Goal: Transaction & Acquisition: Purchase product/service

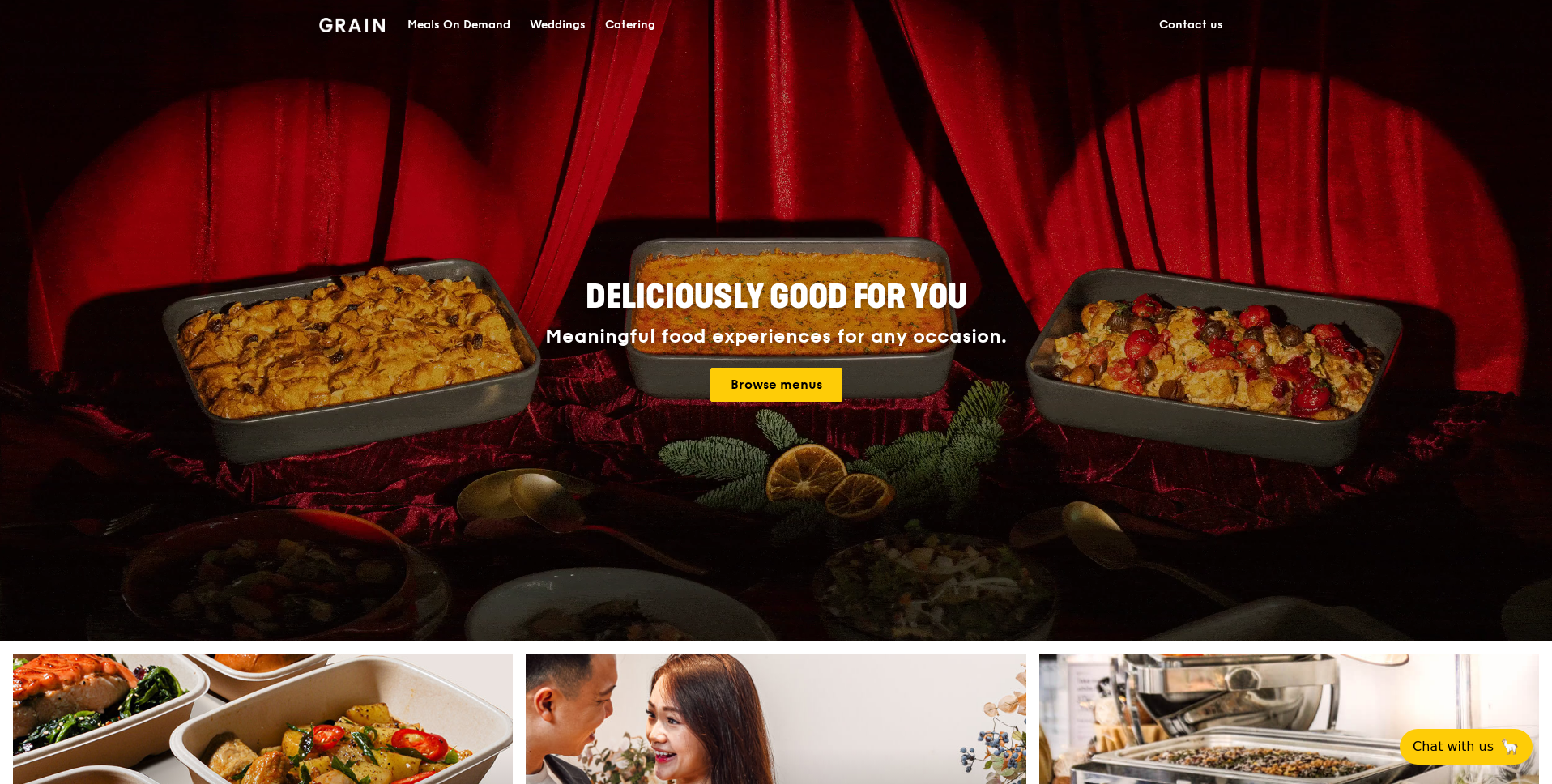
scroll to position [453, 0]
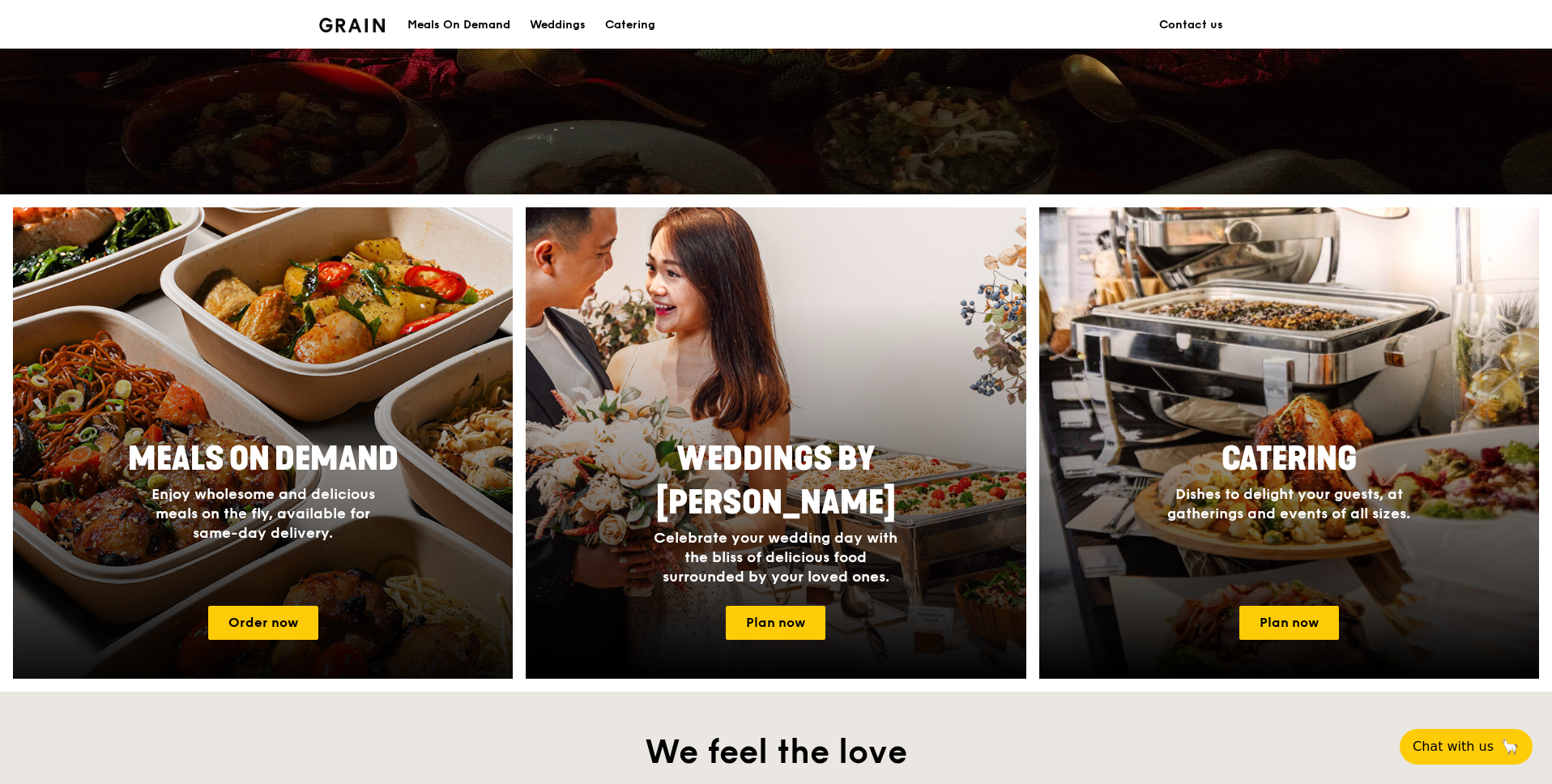
click at [337, 516] on span "Enjoy wholesome and delicious meals on the fly, available for same-day delivery." at bounding box center [264, 512] width 224 height 56
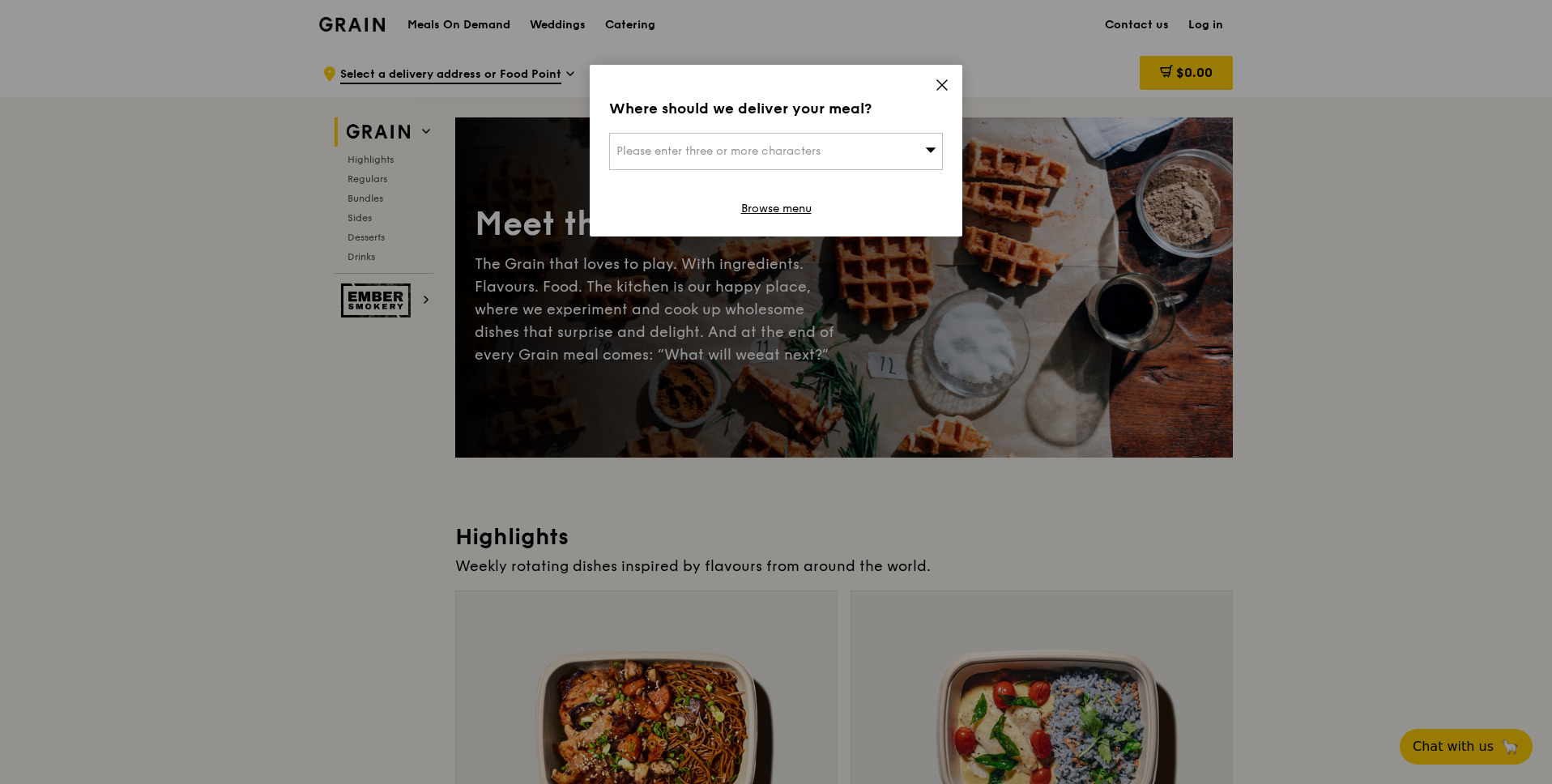
click at [949, 81] on div "Where should we deliver your meal? Please enter three or more characters Browse…" at bounding box center [775, 151] width 373 height 172
click at [871, 154] on div "Please enter three or more characters" at bounding box center [775, 152] width 334 height 37
click at [928, 86] on div "Where should we deliver your meal? Please enter three or more characters Please…" at bounding box center [775, 151] width 373 height 172
click at [937, 80] on icon at bounding box center [942, 85] width 10 height 10
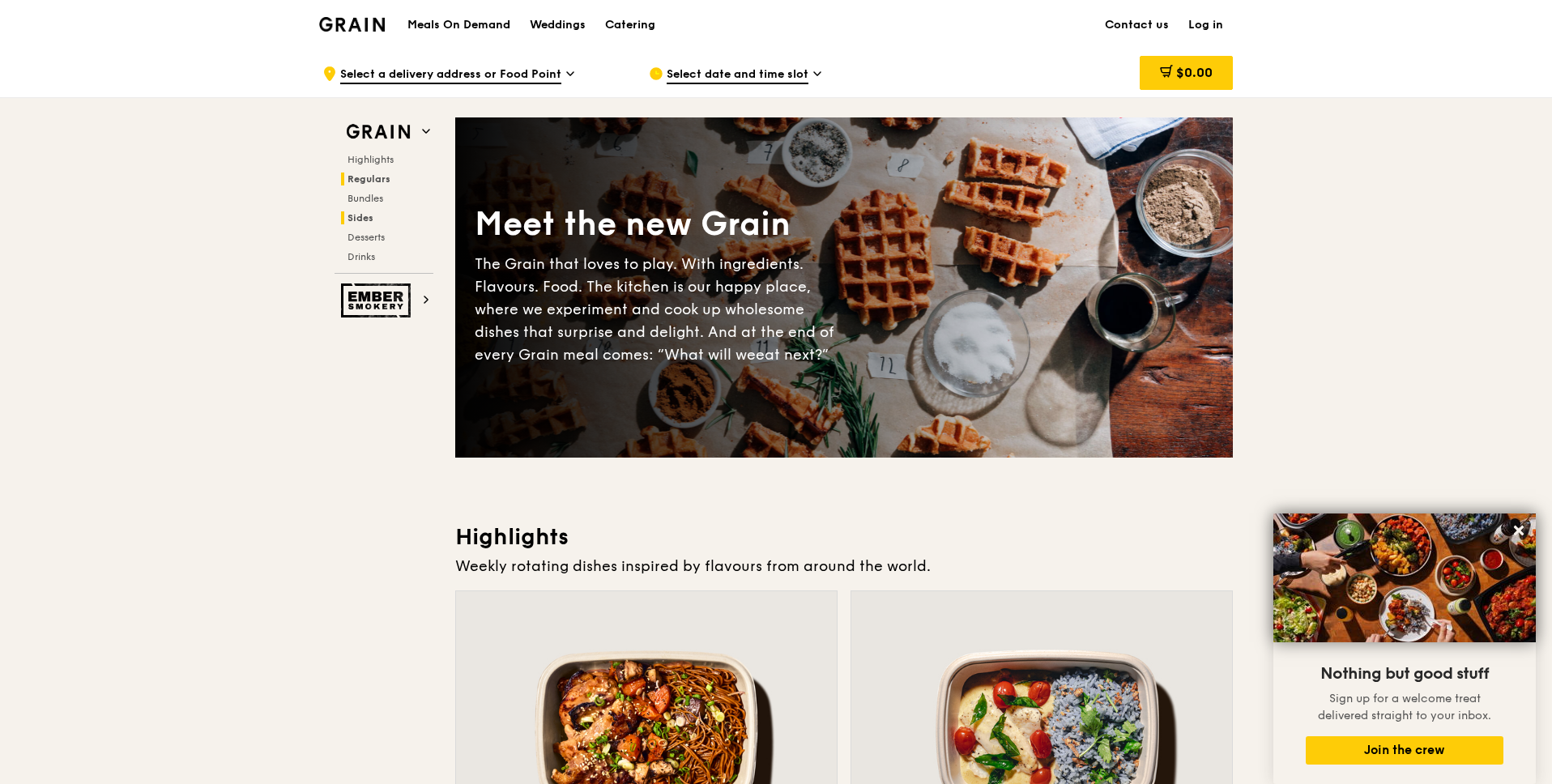
click at [378, 176] on span "Regulars" at bounding box center [369, 178] width 43 height 11
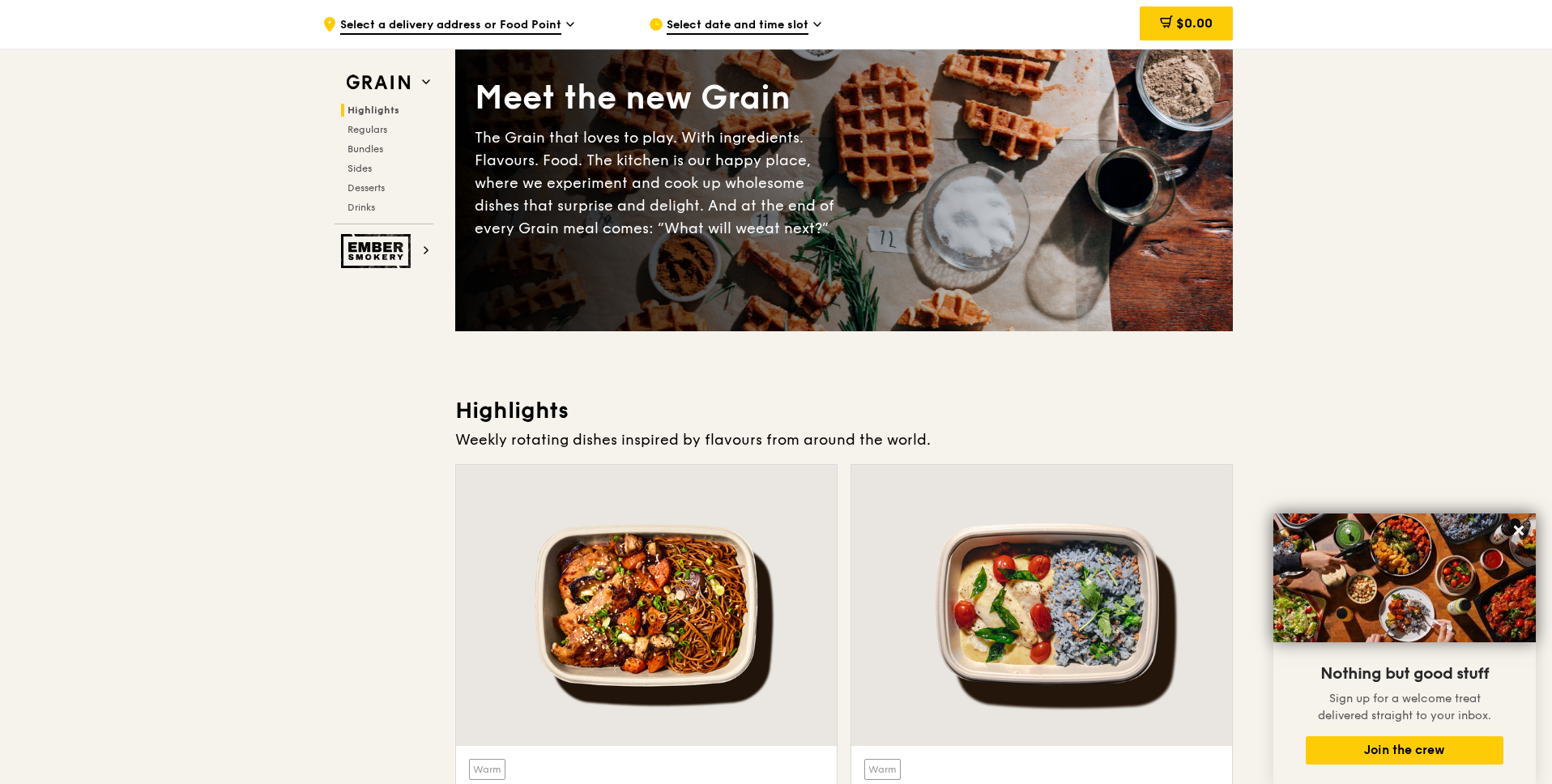
scroll to position [448, 0]
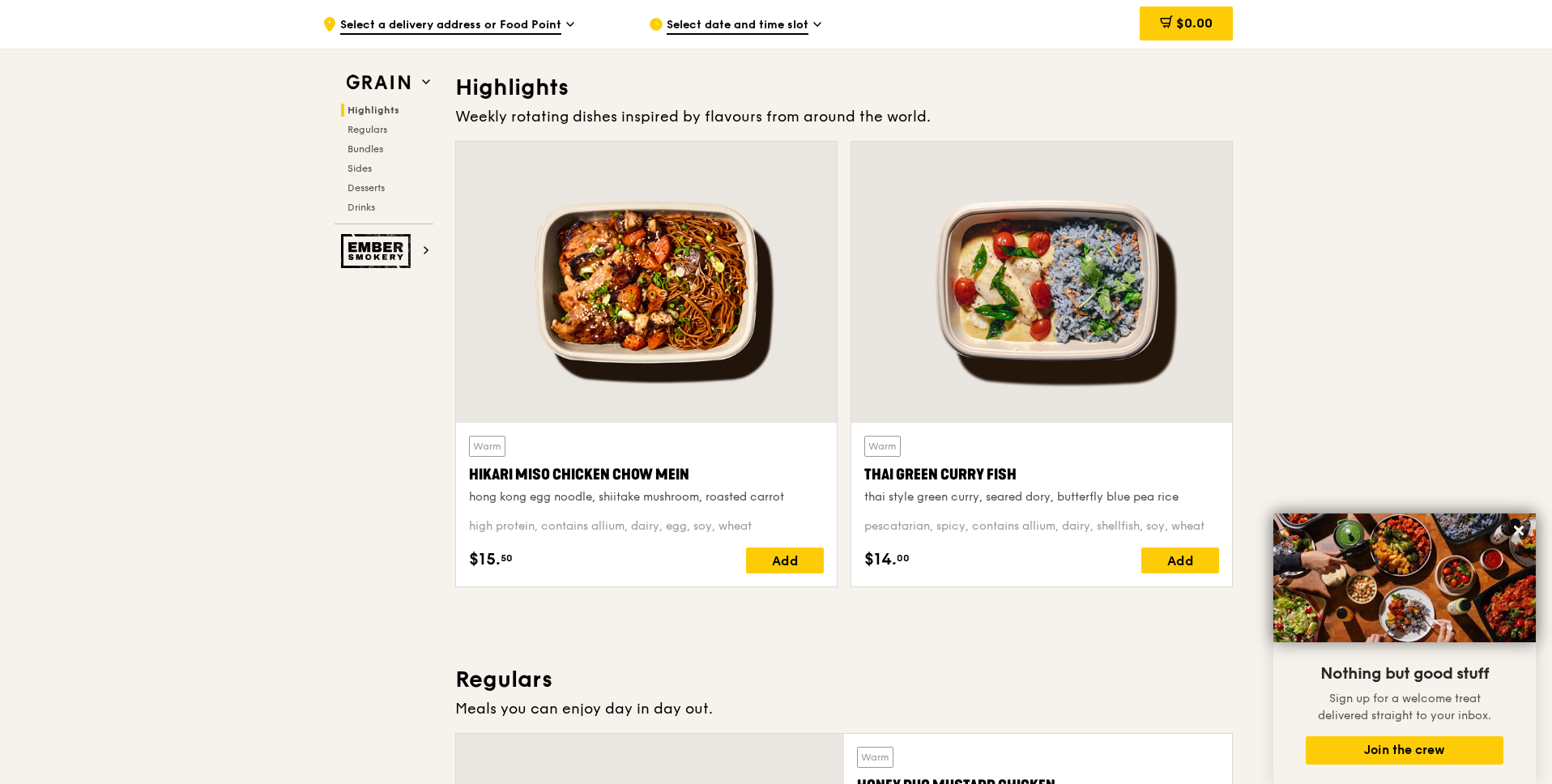
click at [1209, 484] on div "Thai Green Curry Fish" at bounding box center [1041, 474] width 355 height 23
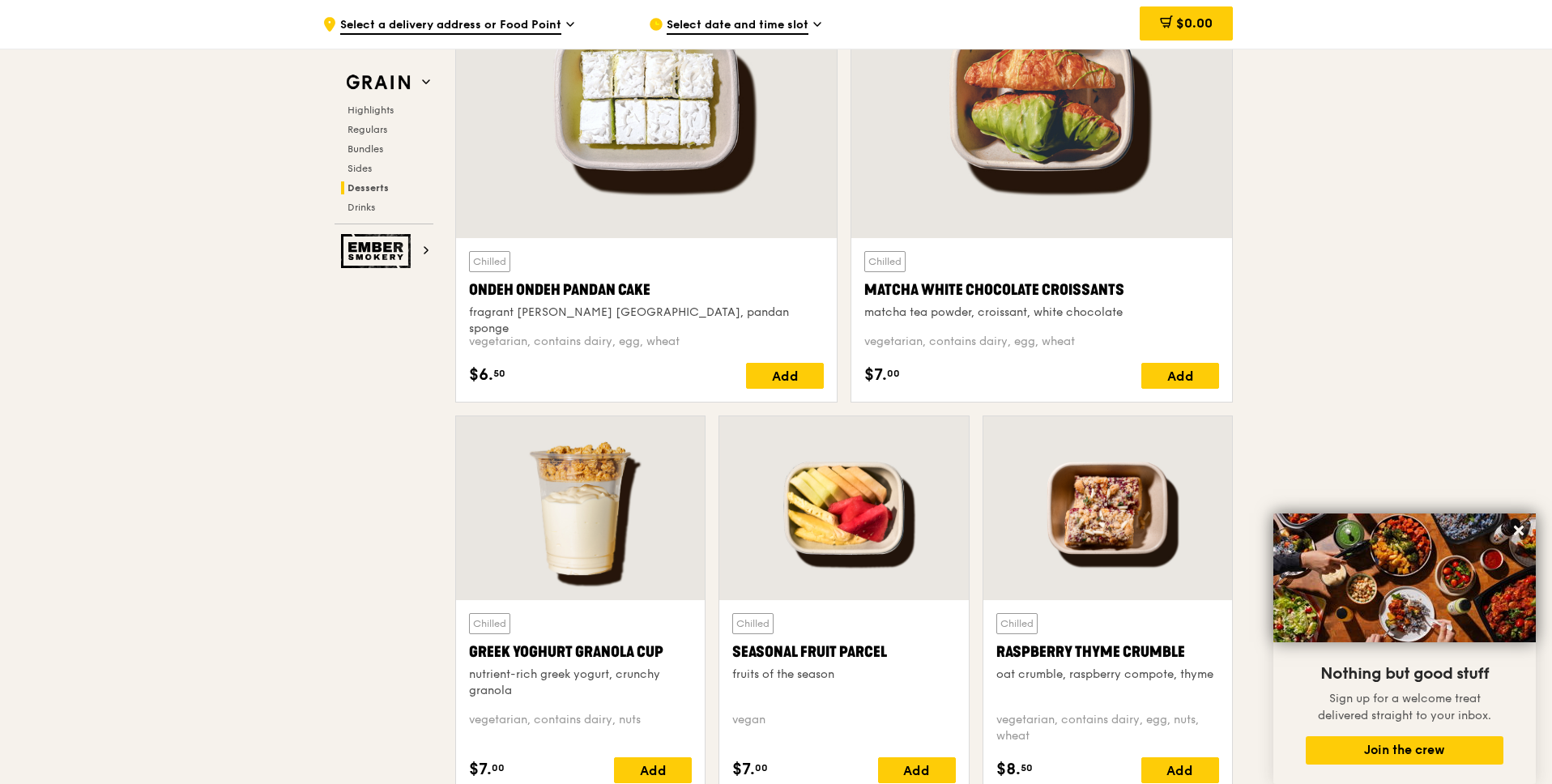
scroll to position [4842, 0]
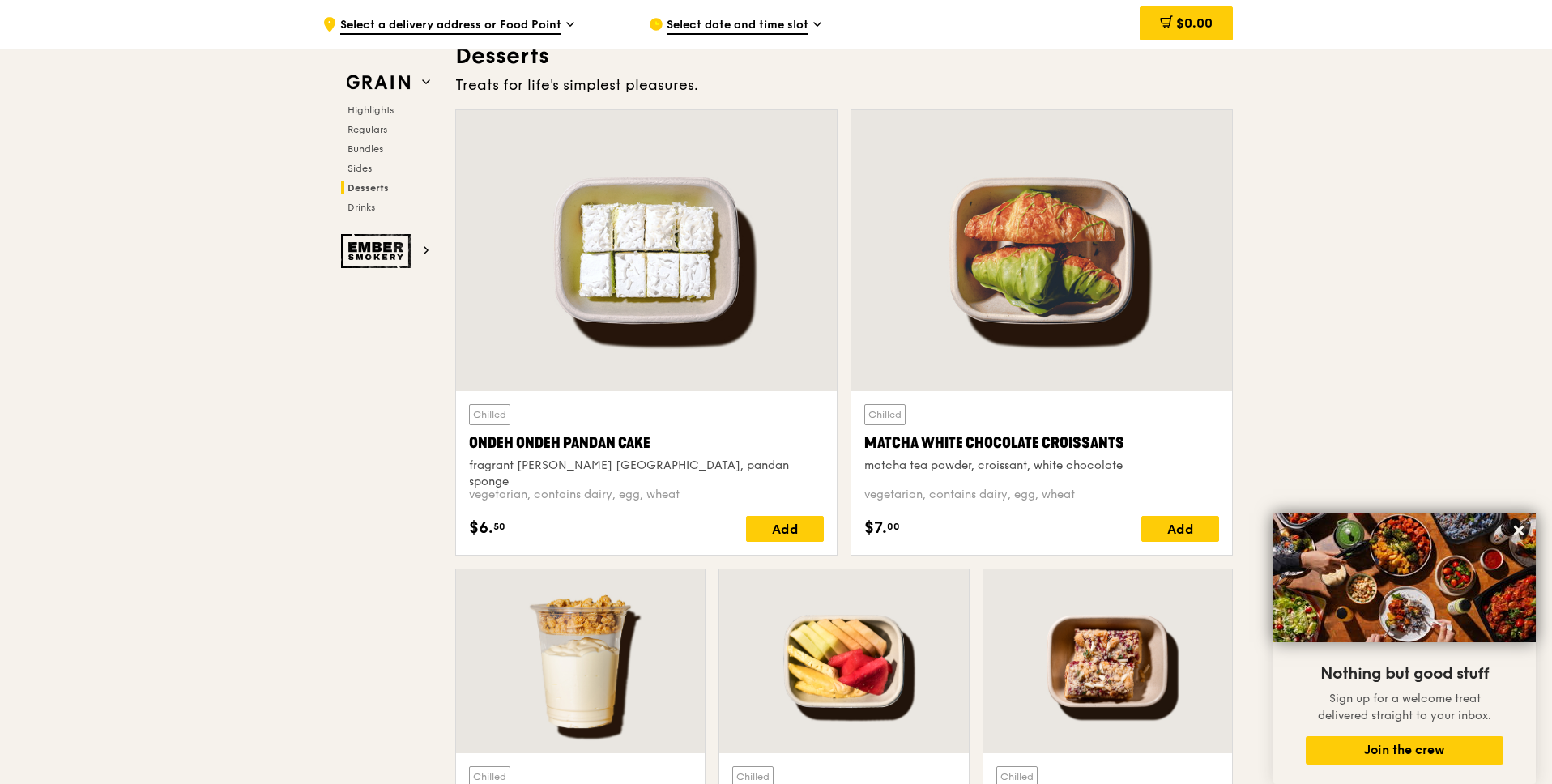
click at [362, 65] on div "Grain Highlights Regulars Bundles Sides Desserts Drinks Ember Smokery" at bounding box center [384, 158] width 129 height 219
click at [364, 73] on img at bounding box center [378, 83] width 75 height 30
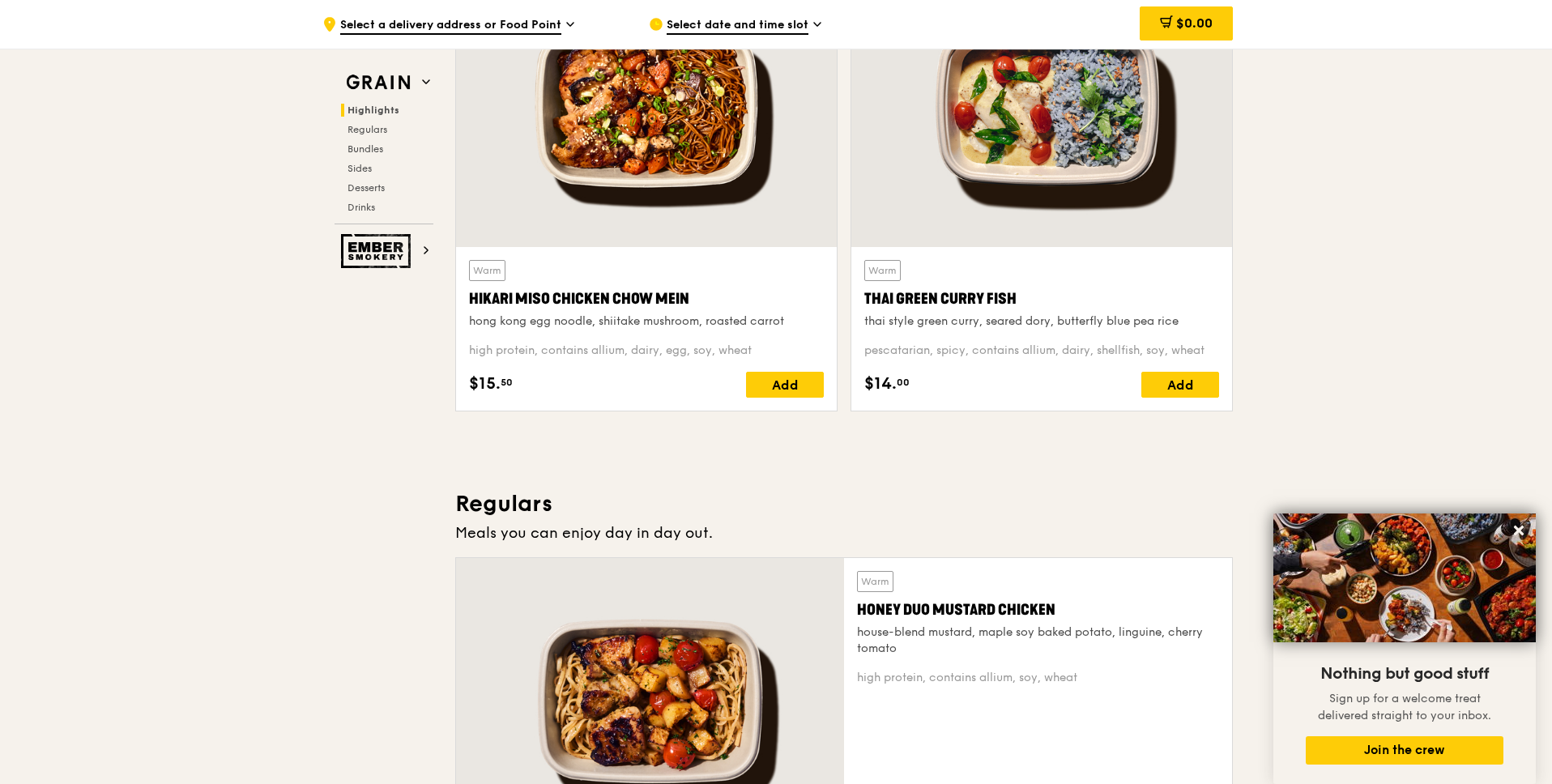
scroll to position [651, 0]
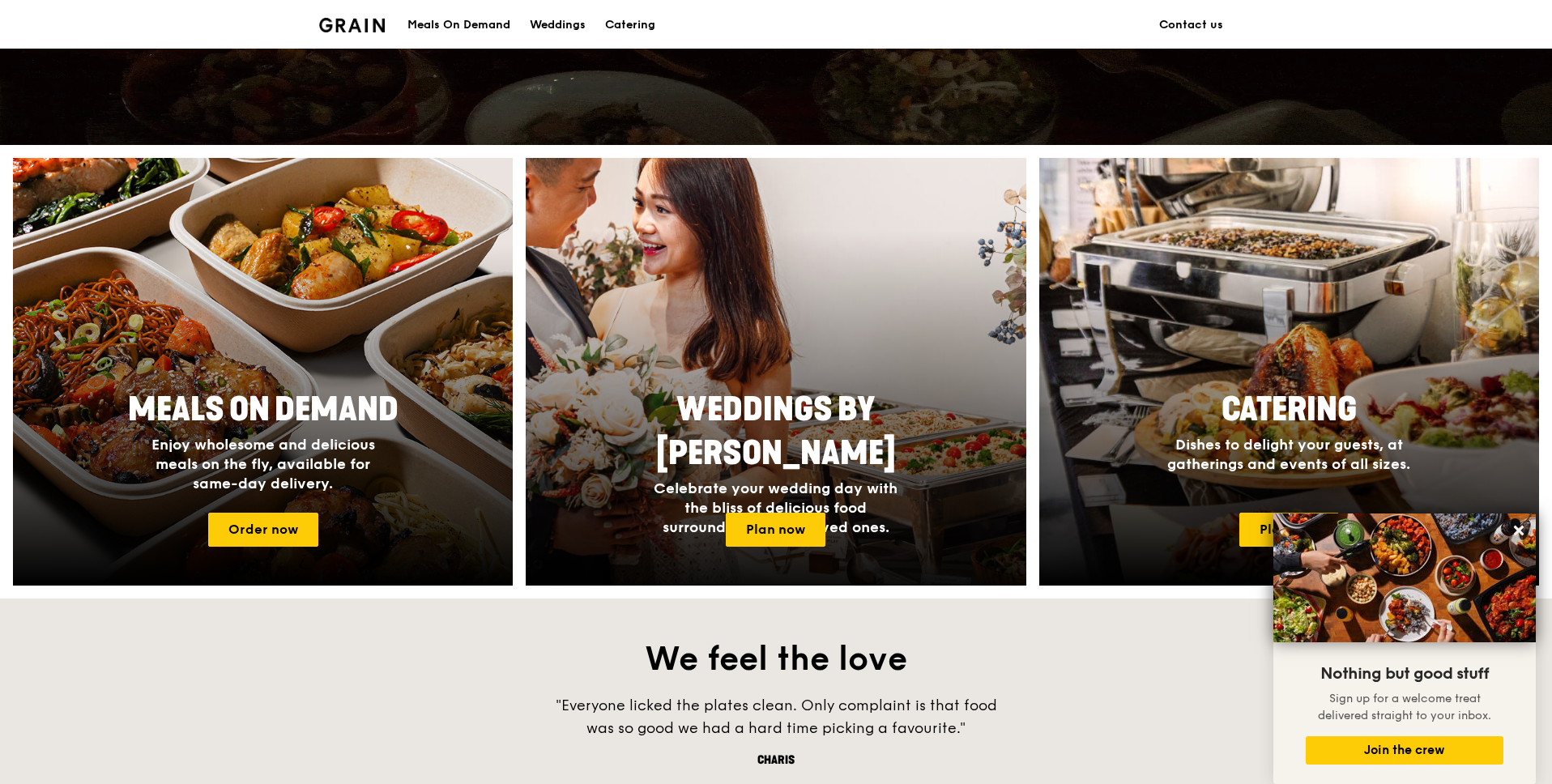
scroll to position [550, 0]
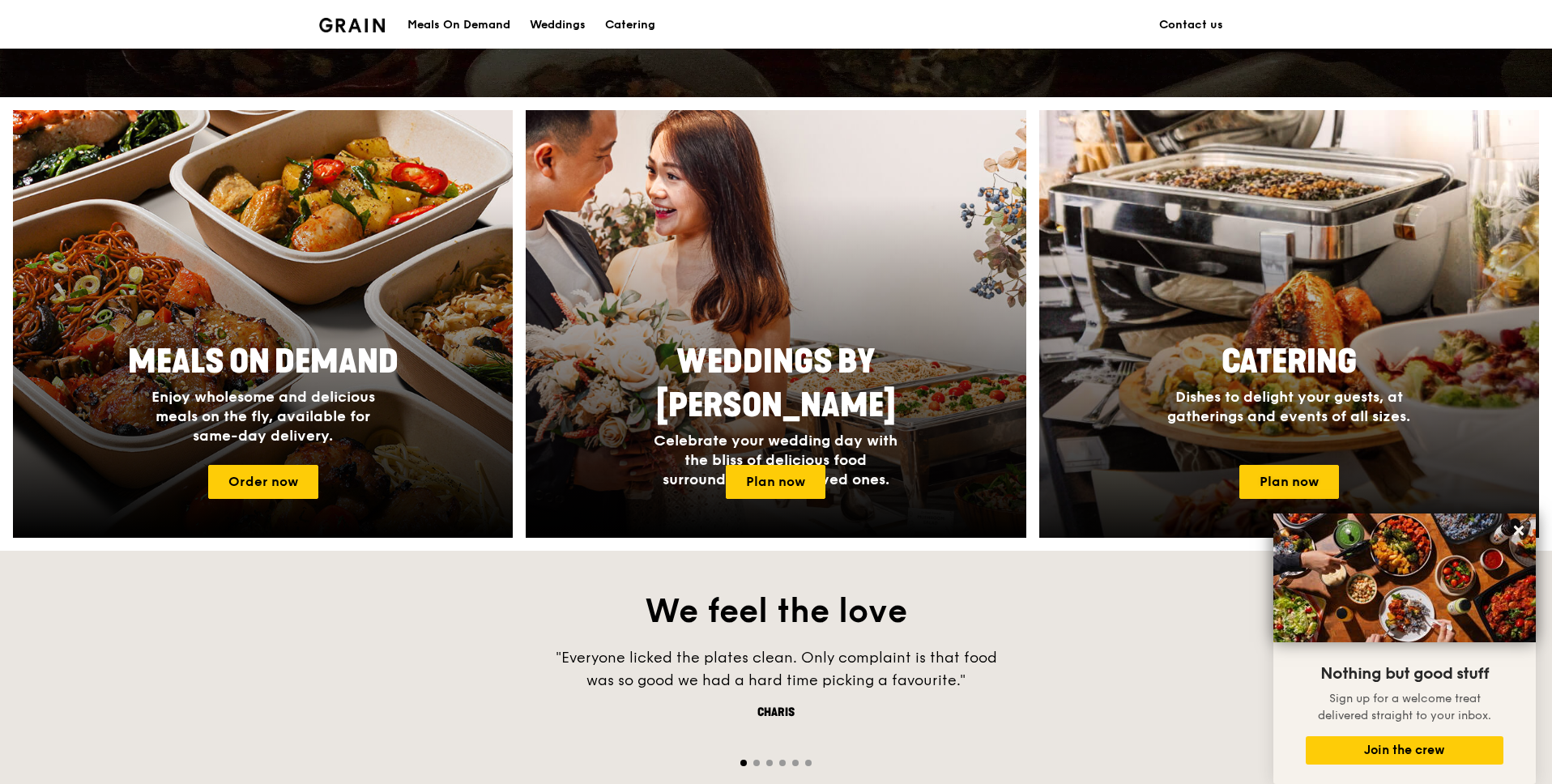
click at [1270, 312] on div at bounding box center [1288, 324] width 550 height 471
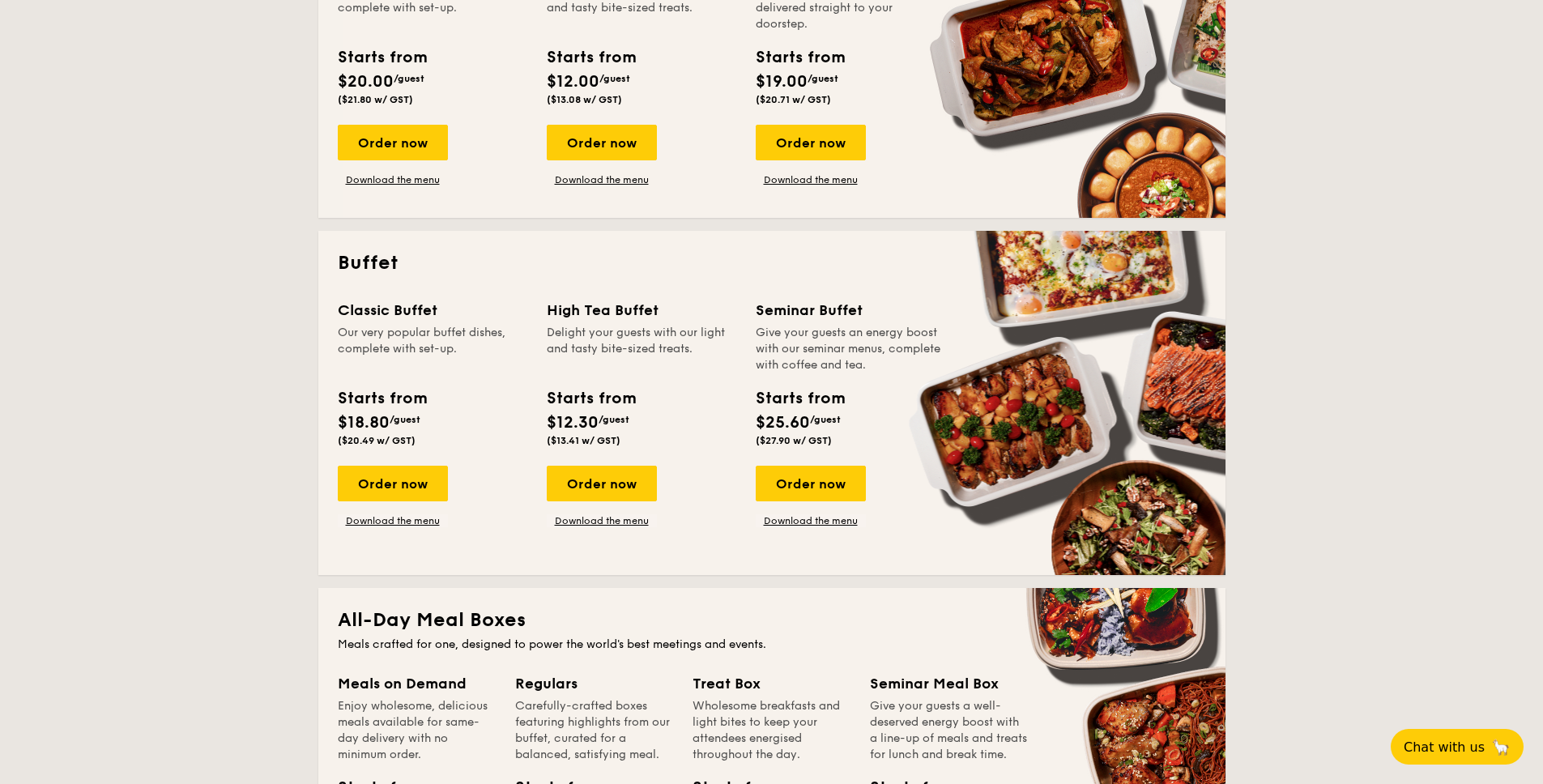
scroll to position [500, 0]
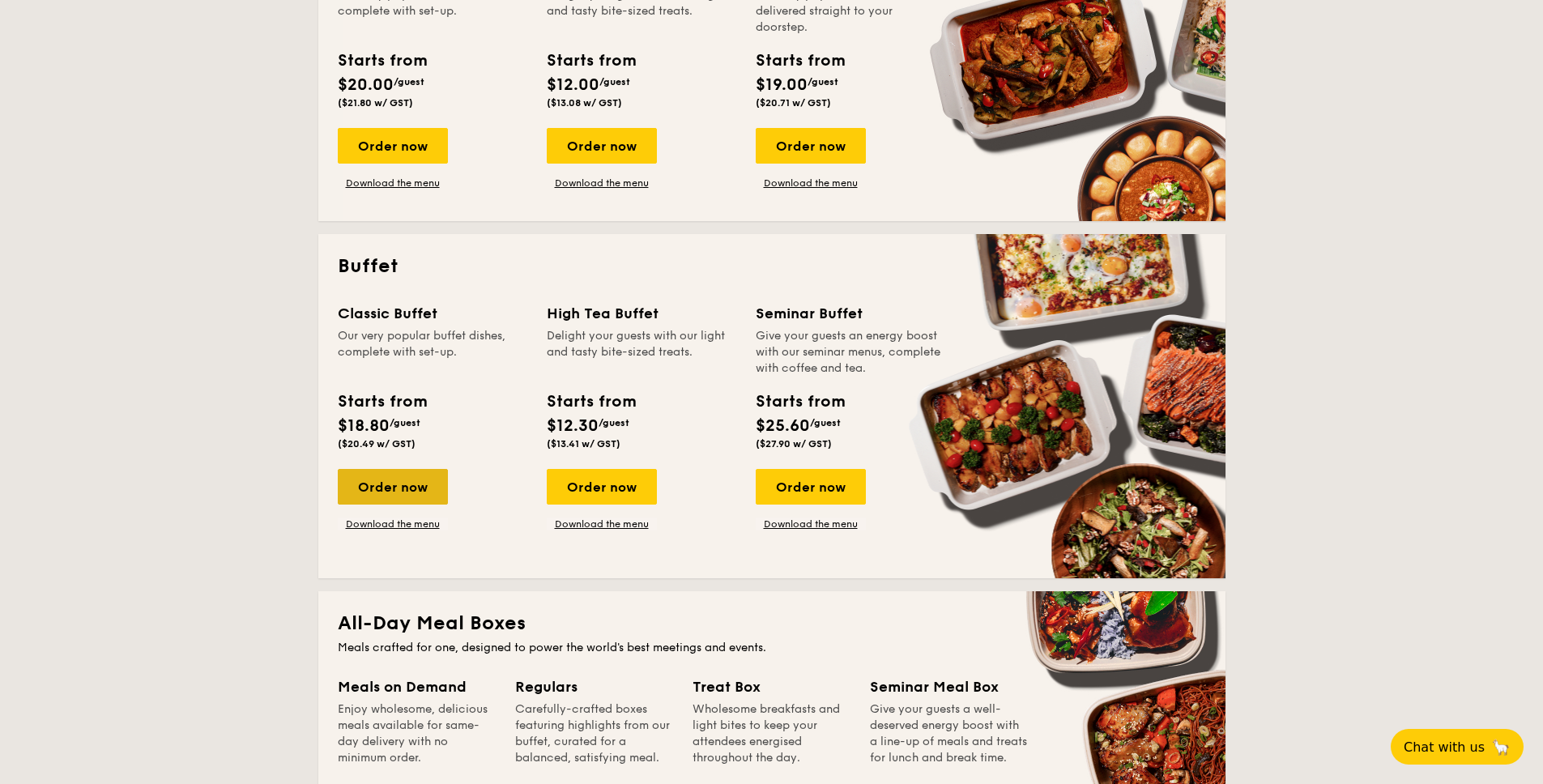
click at [407, 479] on div "Order now" at bounding box center [392, 486] width 110 height 36
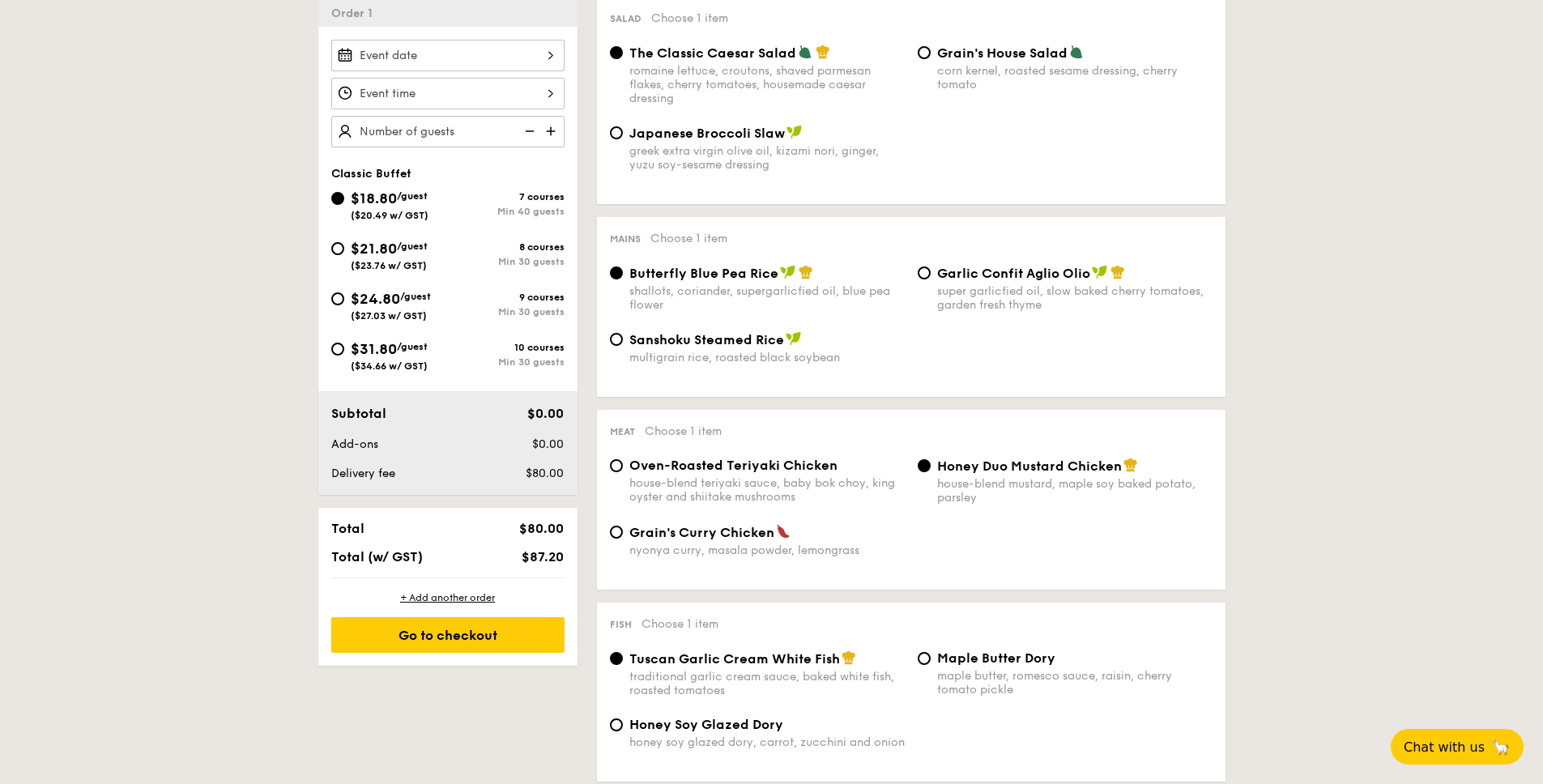
scroll to position [503, 0]
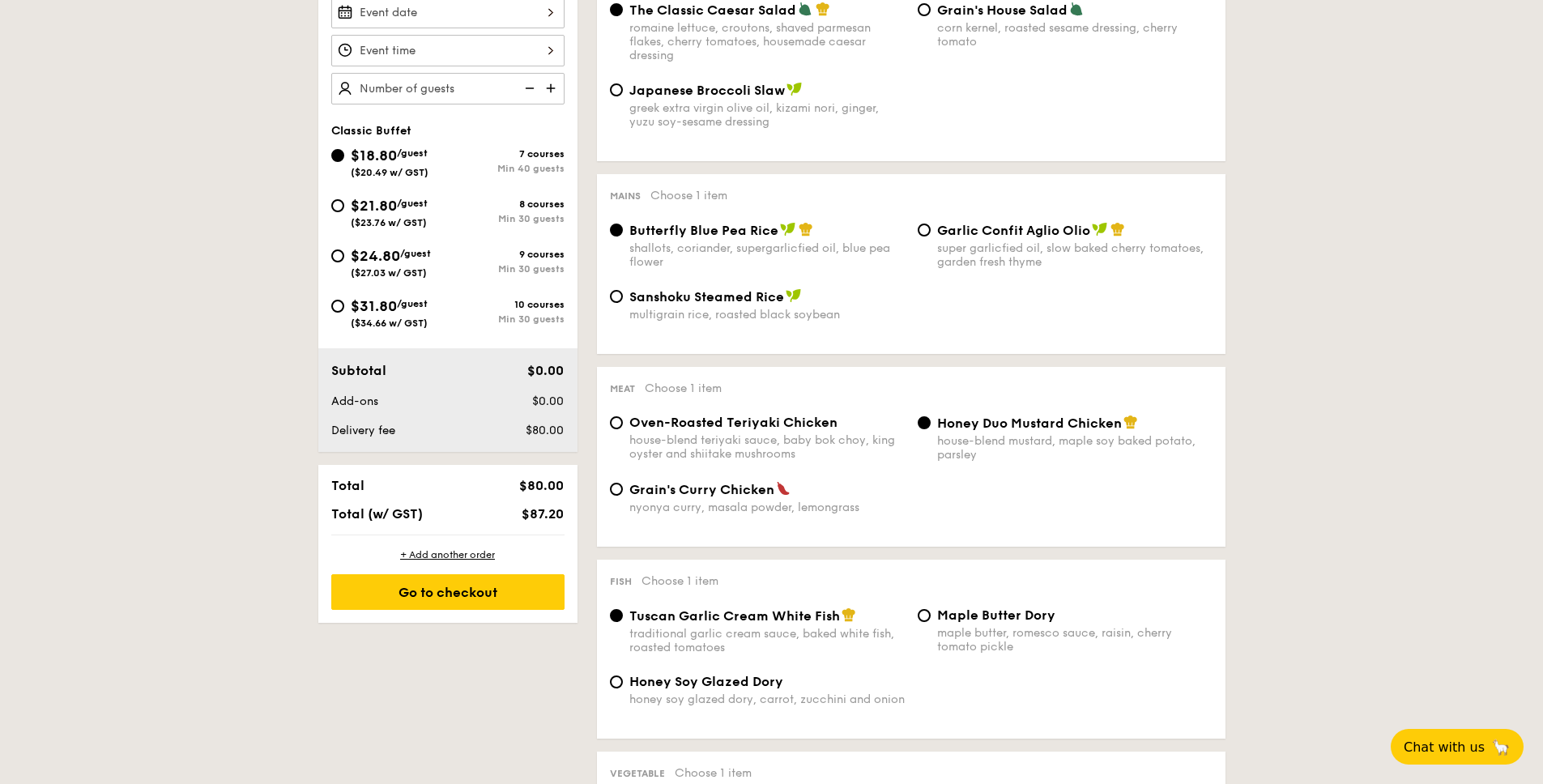
click at [796, 642] on div "traditional garlic cream sauce, baked white fish, roasted tomatoes" at bounding box center [767, 641] width 276 height 28
click at [623, 621] on input "Tuscan Garlic Cream White Fish traditional garlic cream sauce, baked white fish…" at bounding box center [616, 615] width 13 height 13
click at [796, 642] on div "traditional garlic cream sauce, baked white fish, roasted tomatoes" at bounding box center [767, 641] width 276 height 28
click at [623, 621] on input "Tuscan Garlic Cream White Fish traditional garlic cream sauce, baked white fish…" at bounding box center [616, 615] width 13 height 13
click at [796, 642] on div "traditional garlic cream sauce, baked white fish, roasted tomatoes" at bounding box center [767, 641] width 276 height 28
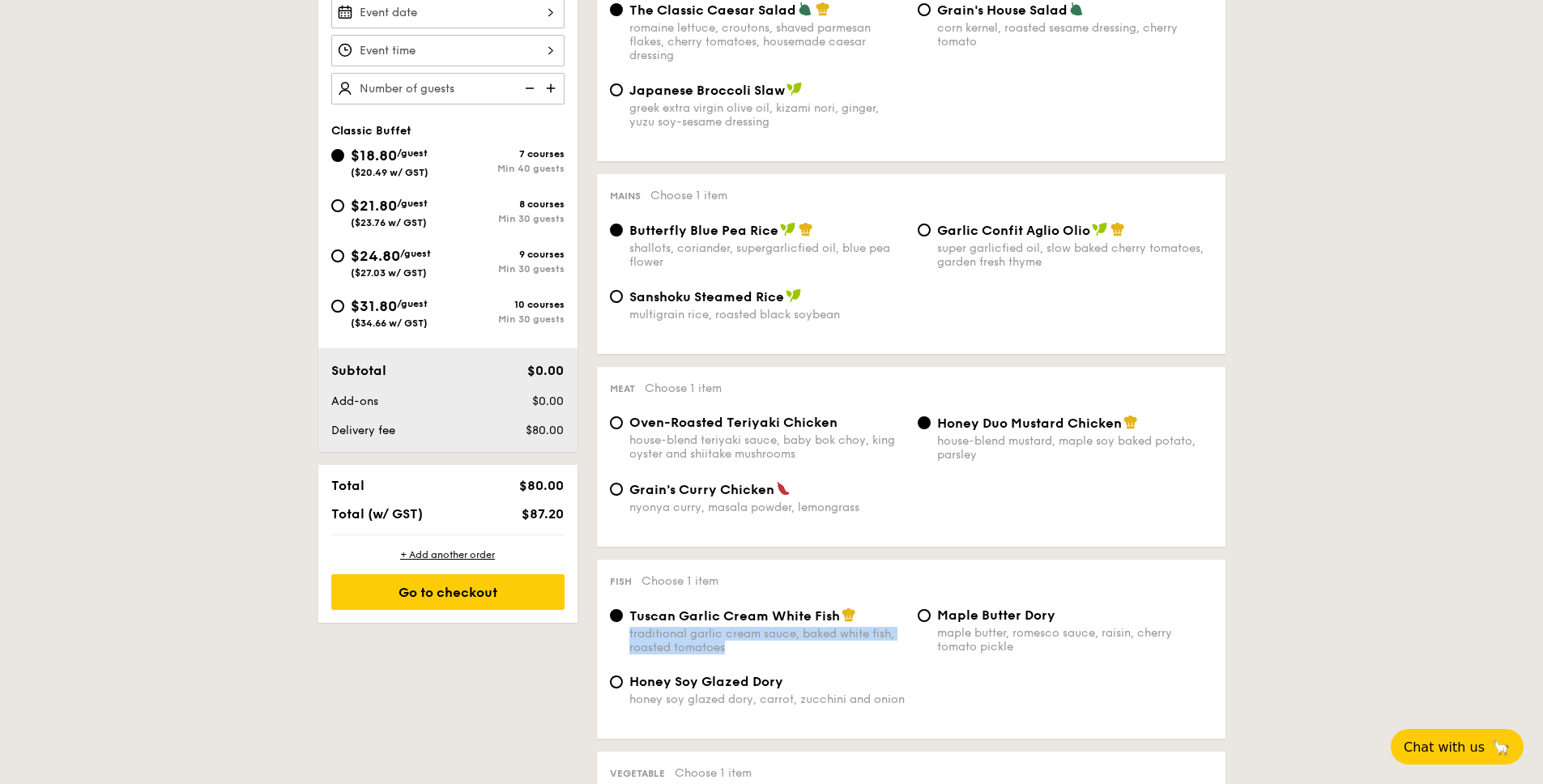
click at [623, 621] on input "Tuscan Garlic Cream White Fish traditional garlic cream sauce, baked white fish…" at bounding box center [616, 615] width 13 height 13
copy div "traditional garlic cream sauce, baked white fish, roasted tomatoes"
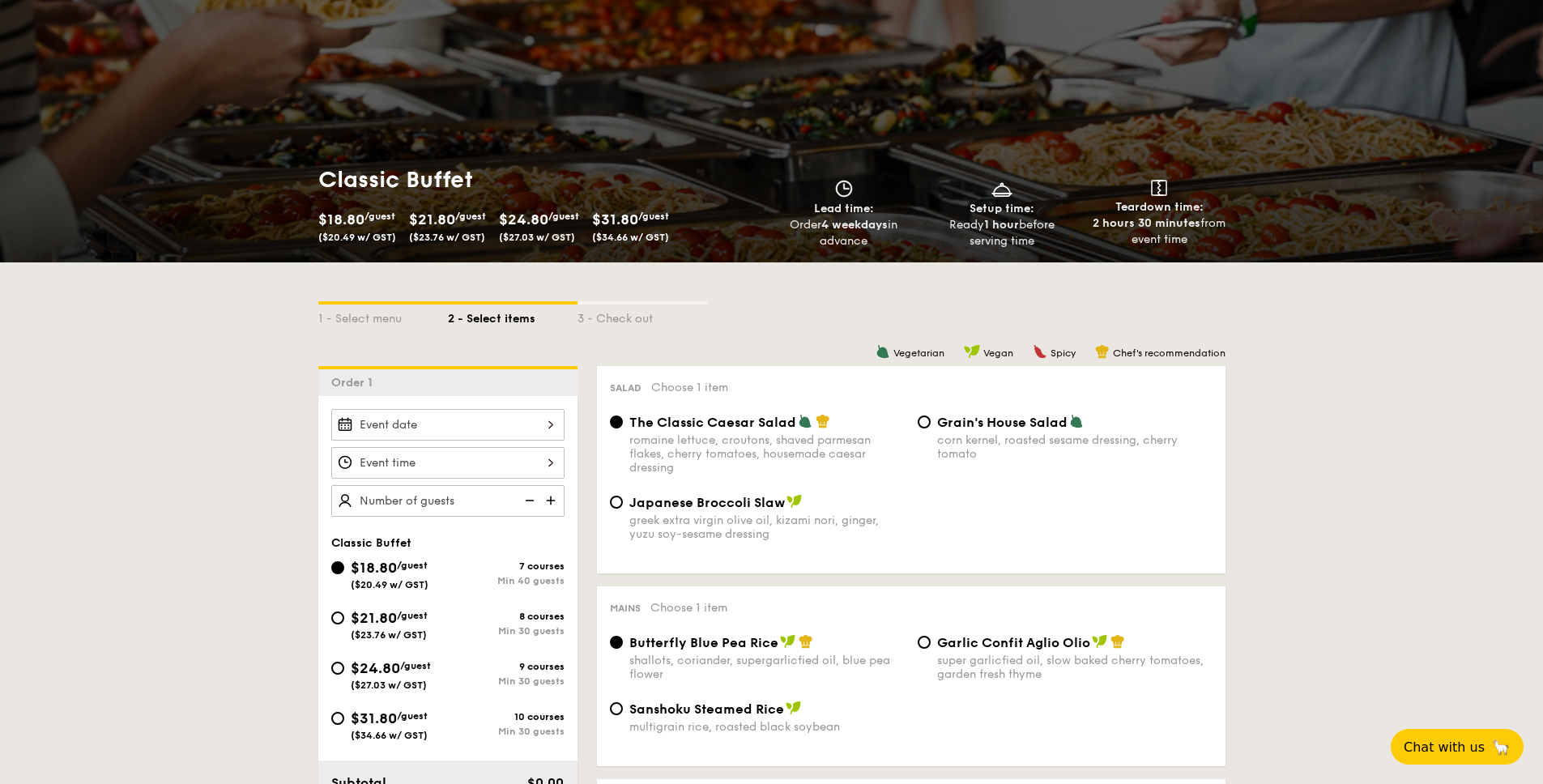
scroll to position [0, 0]
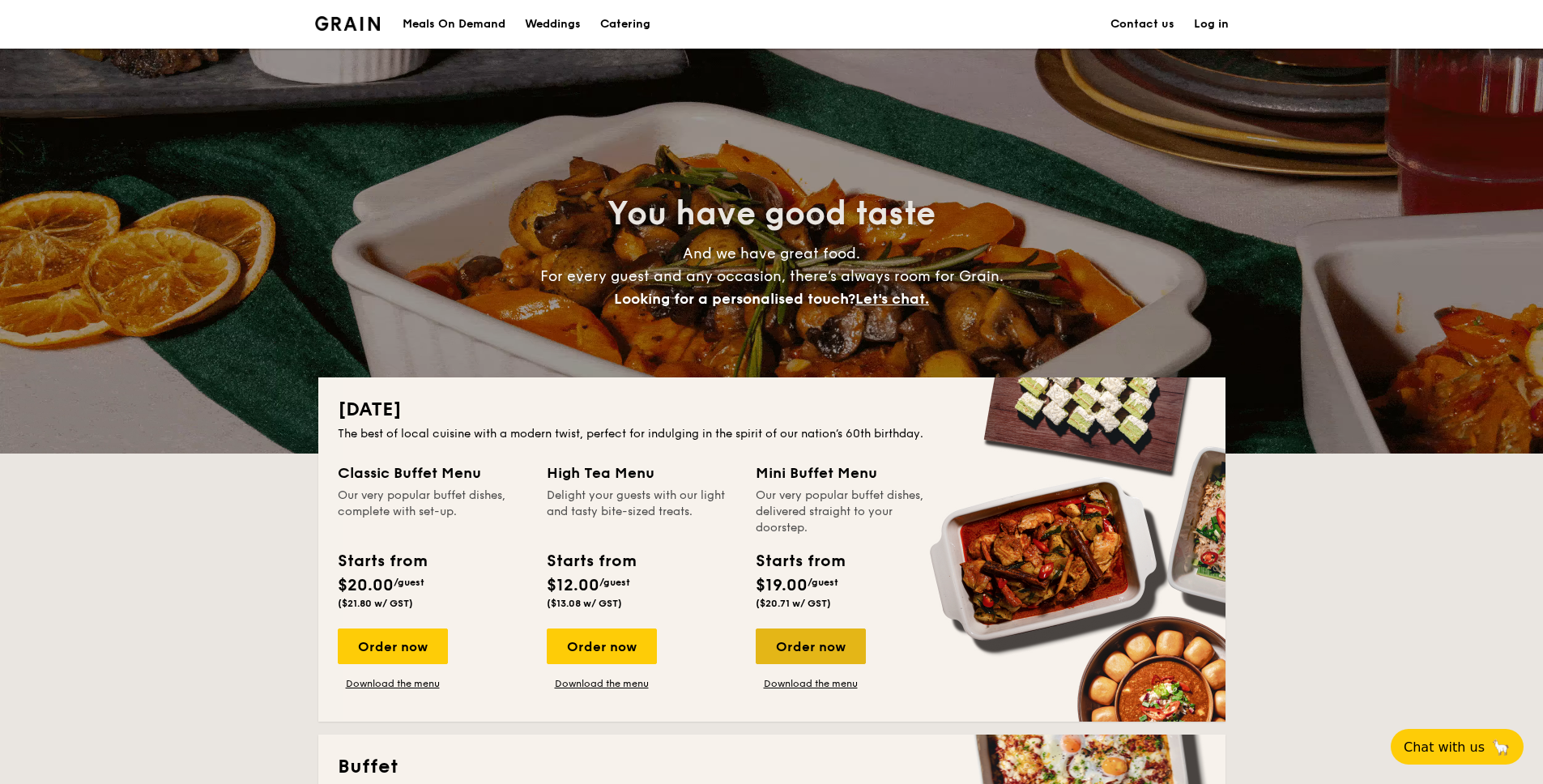
click at [807, 639] on div "Order now" at bounding box center [810, 645] width 110 height 36
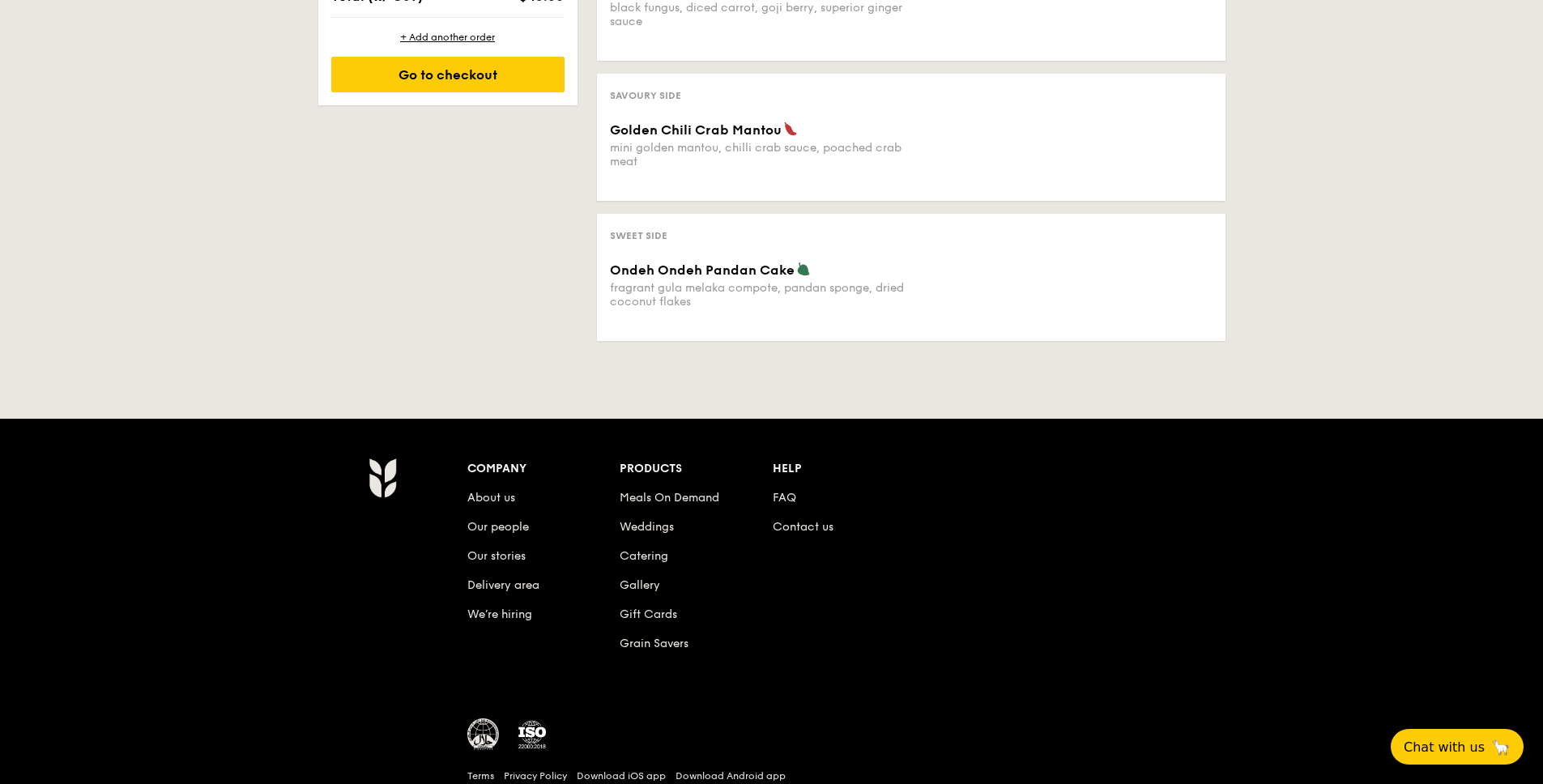
scroll to position [999, 0]
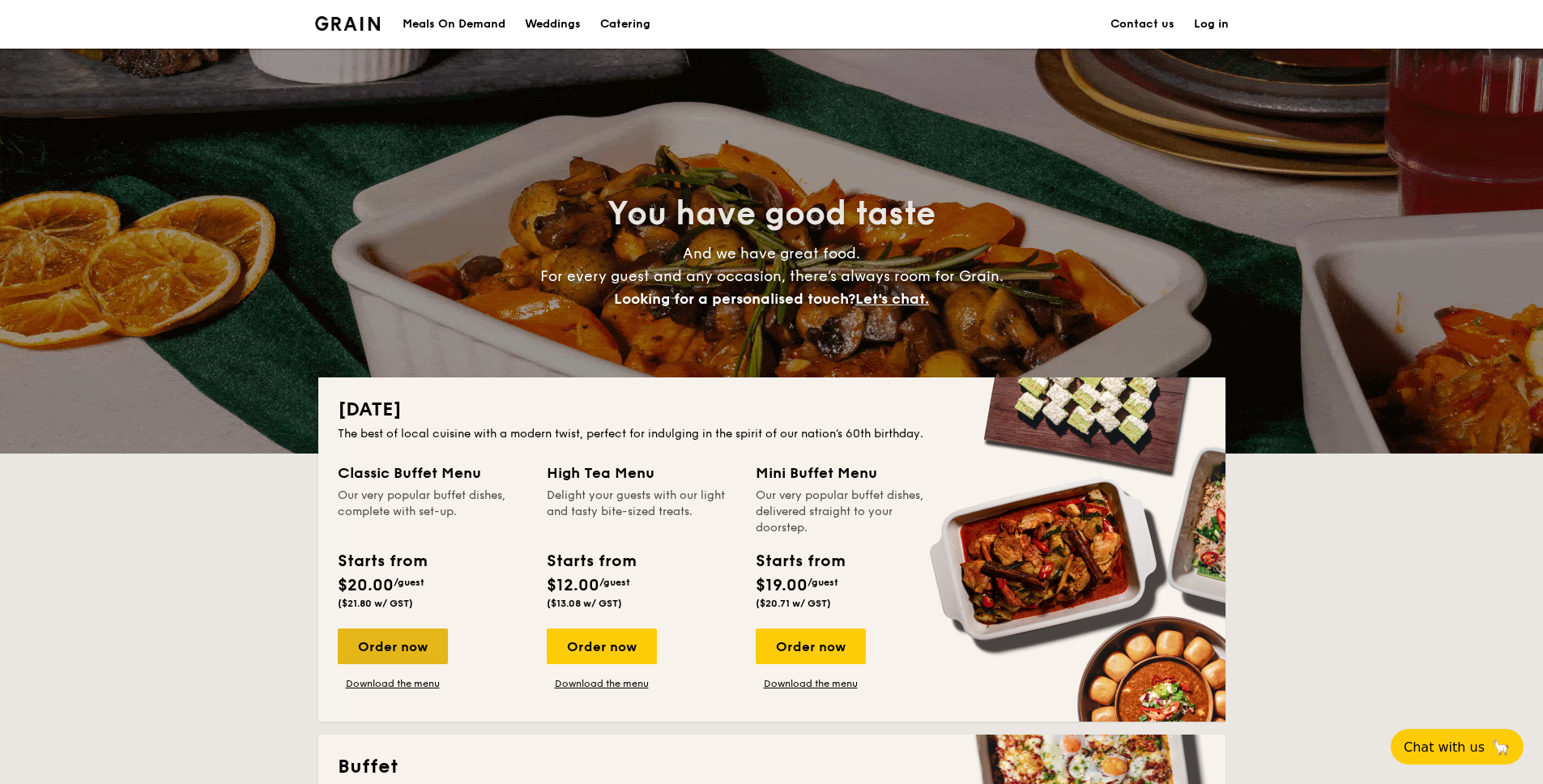
click at [409, 641] on div "Order now" at bounding box center [392, 645] width 110 height 36
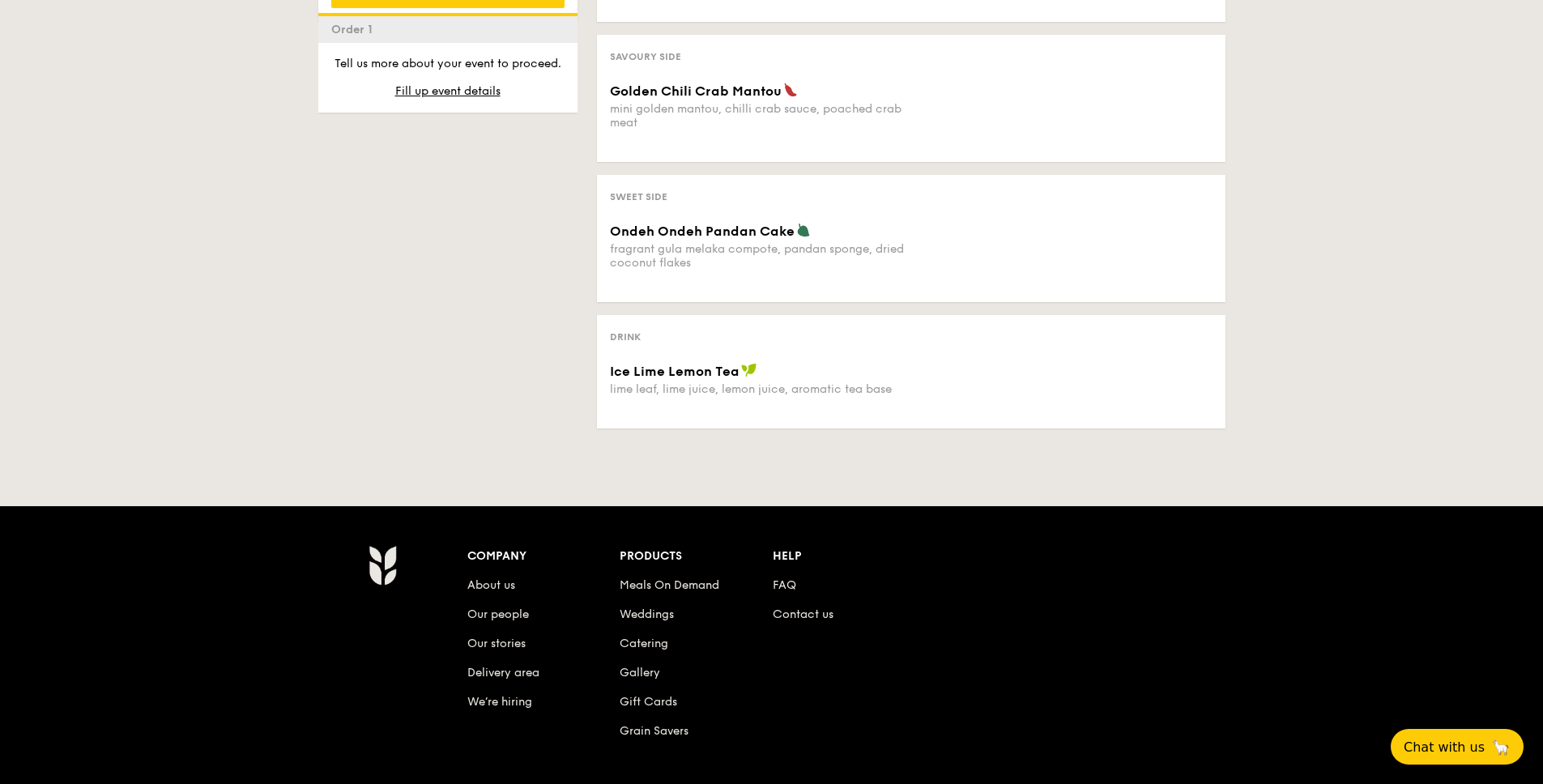
scroll to position [987, 0]
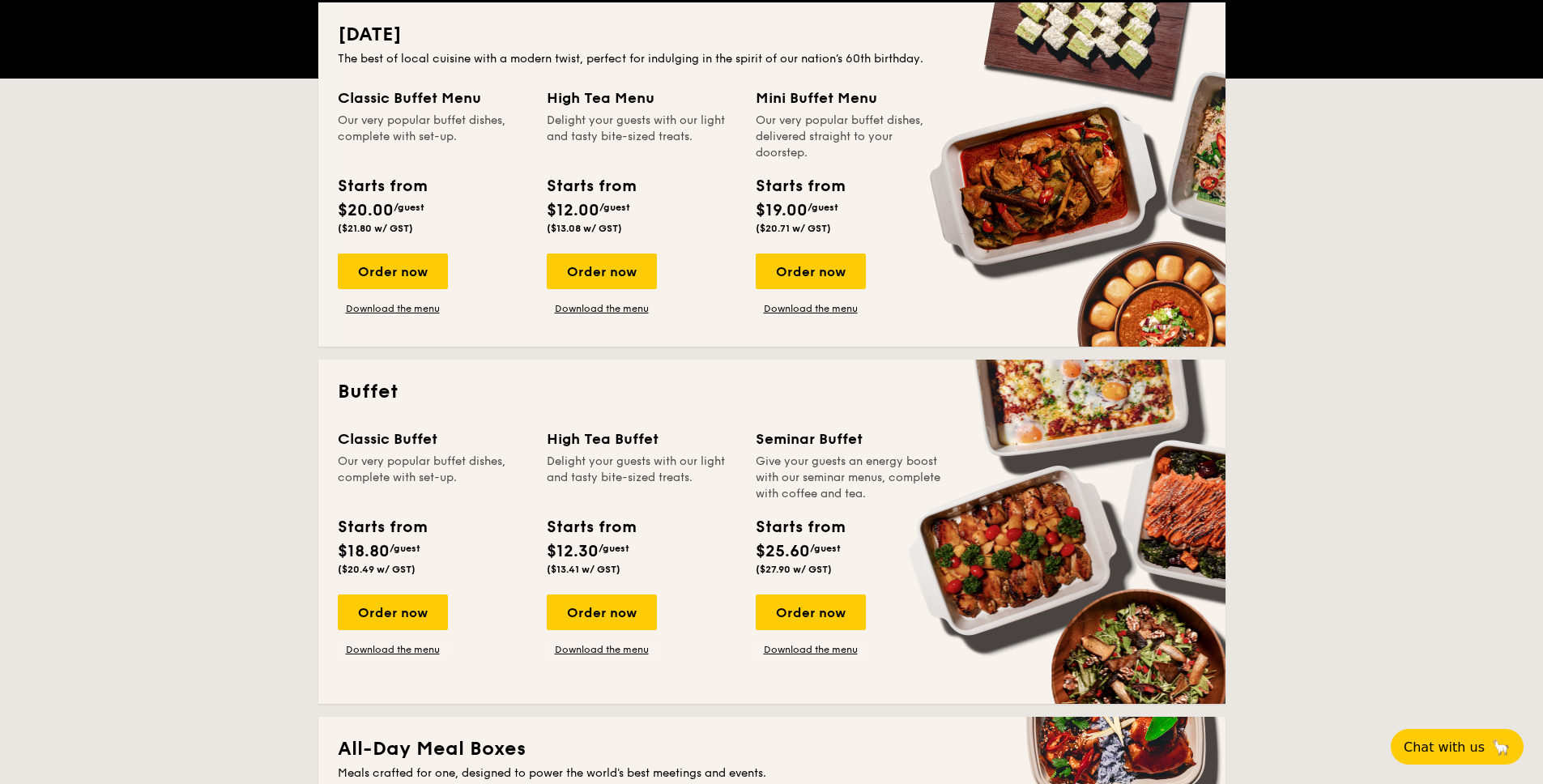
scroll to position [485, 0]
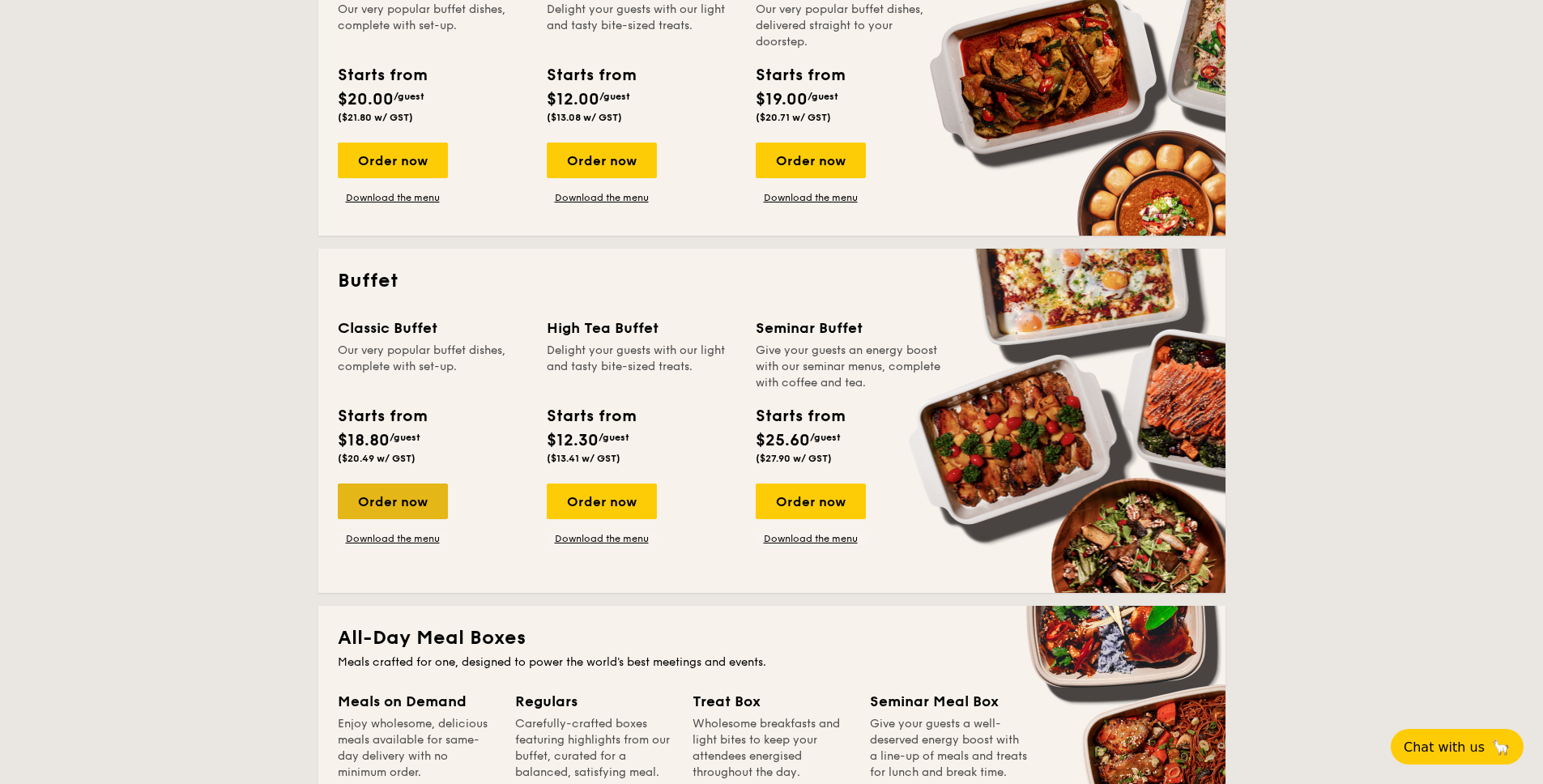
click at [392, 502] on div "Order now" at bounding box center [392, 501] width 110 height 36
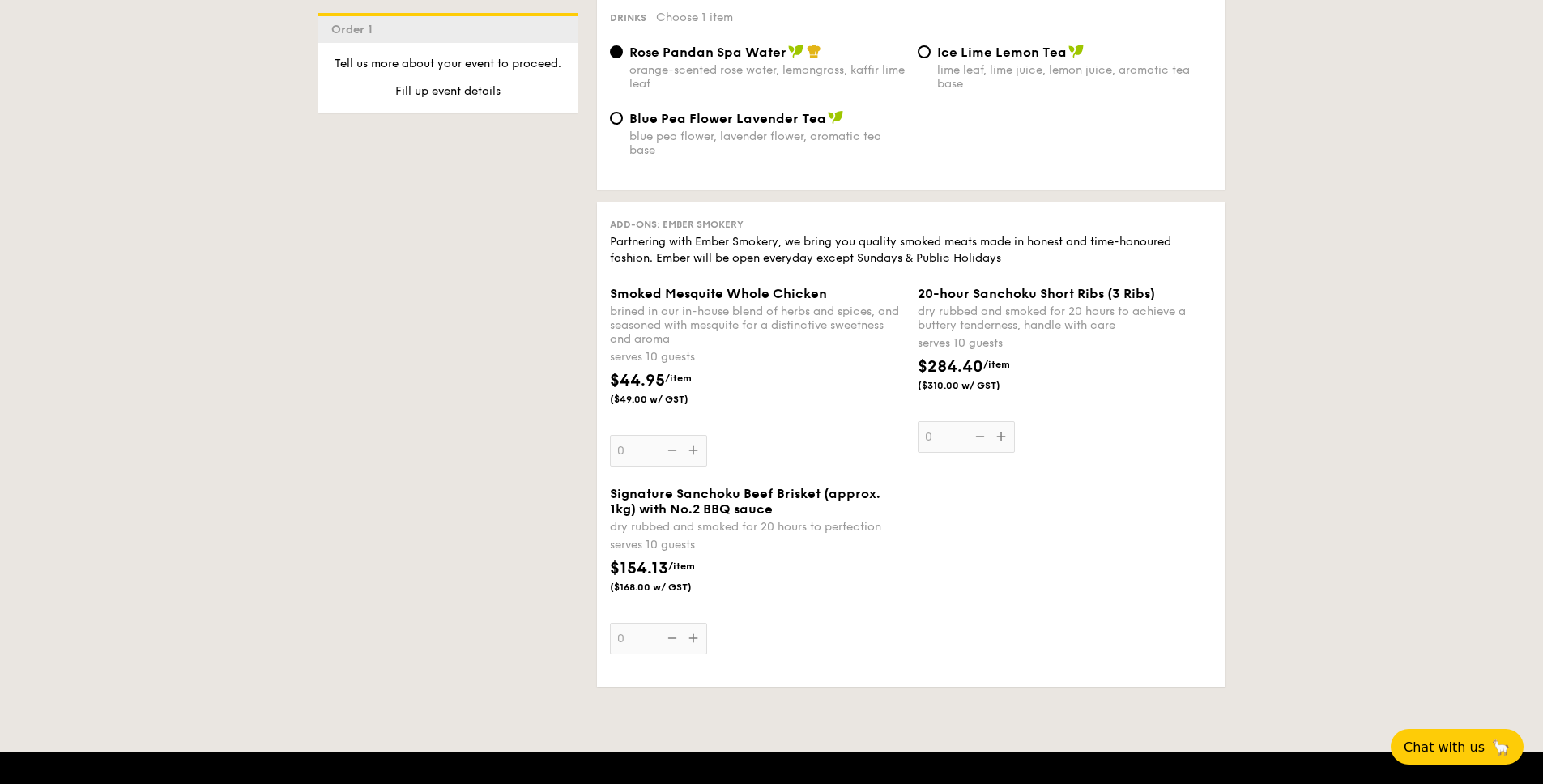
scroll to position [1803, 0]
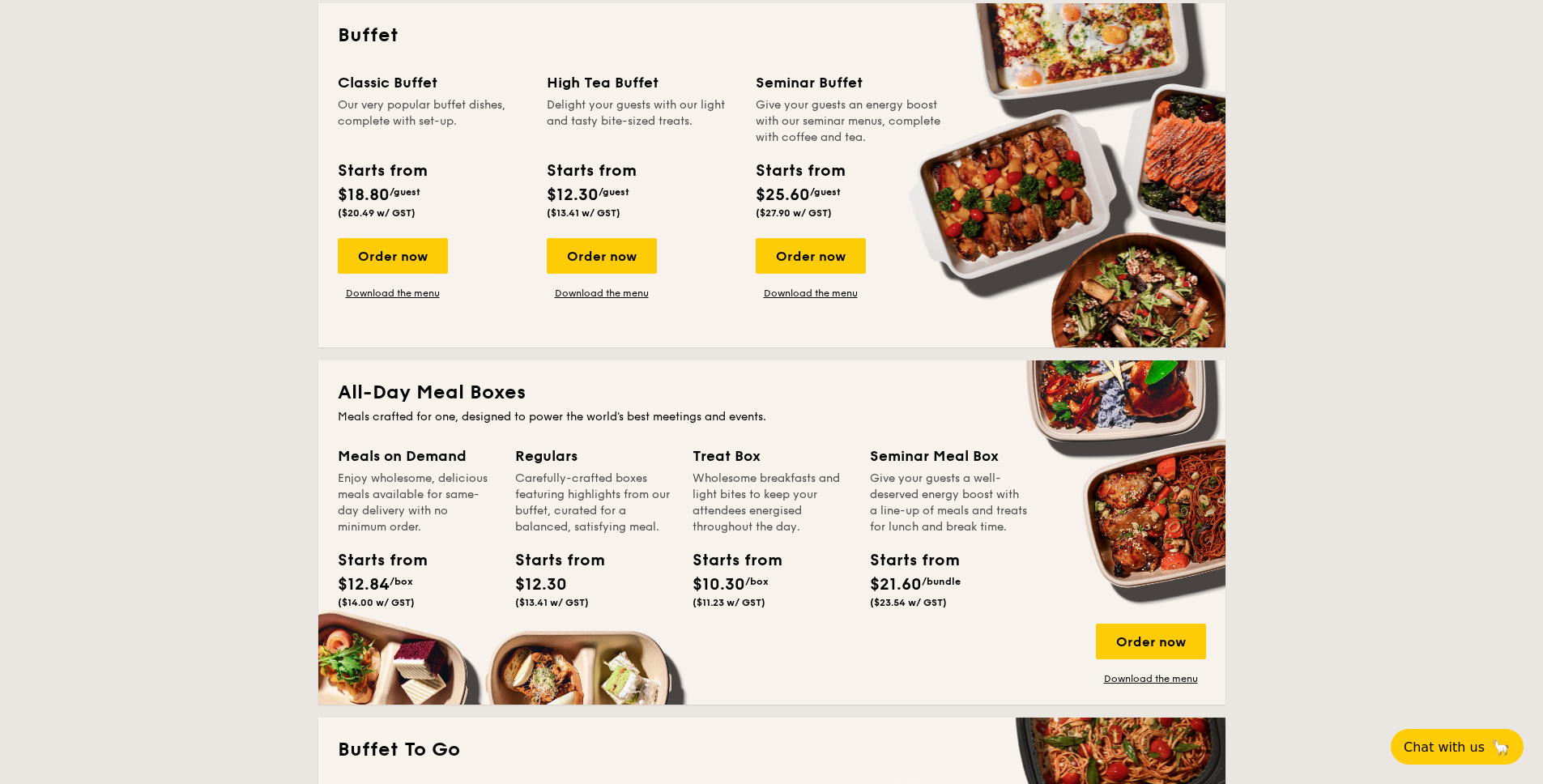
scroll to position [537, 0]
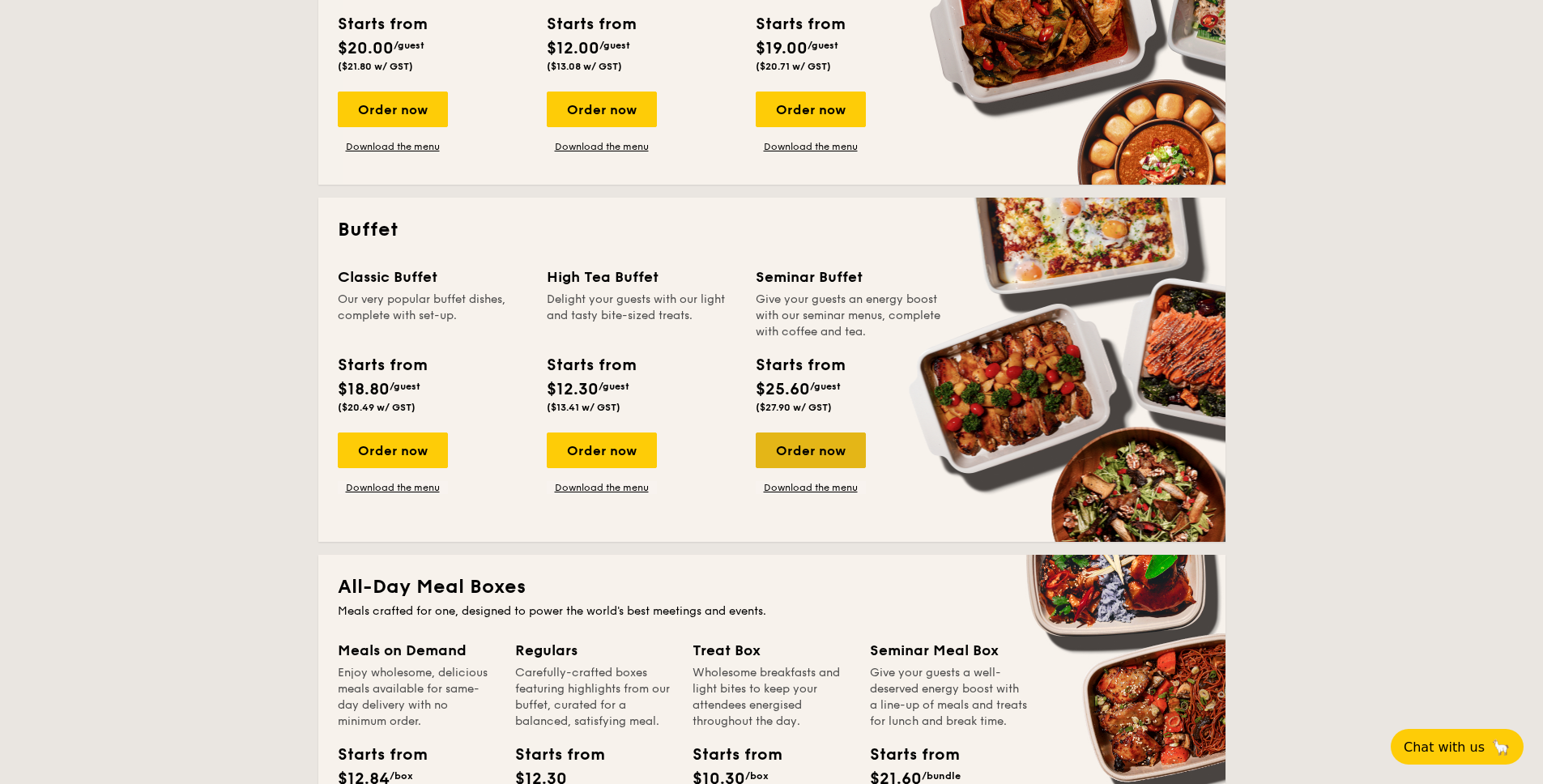
click at [807, 448] on div "Order now" at bounding box center [810, 450] width 110 height 36
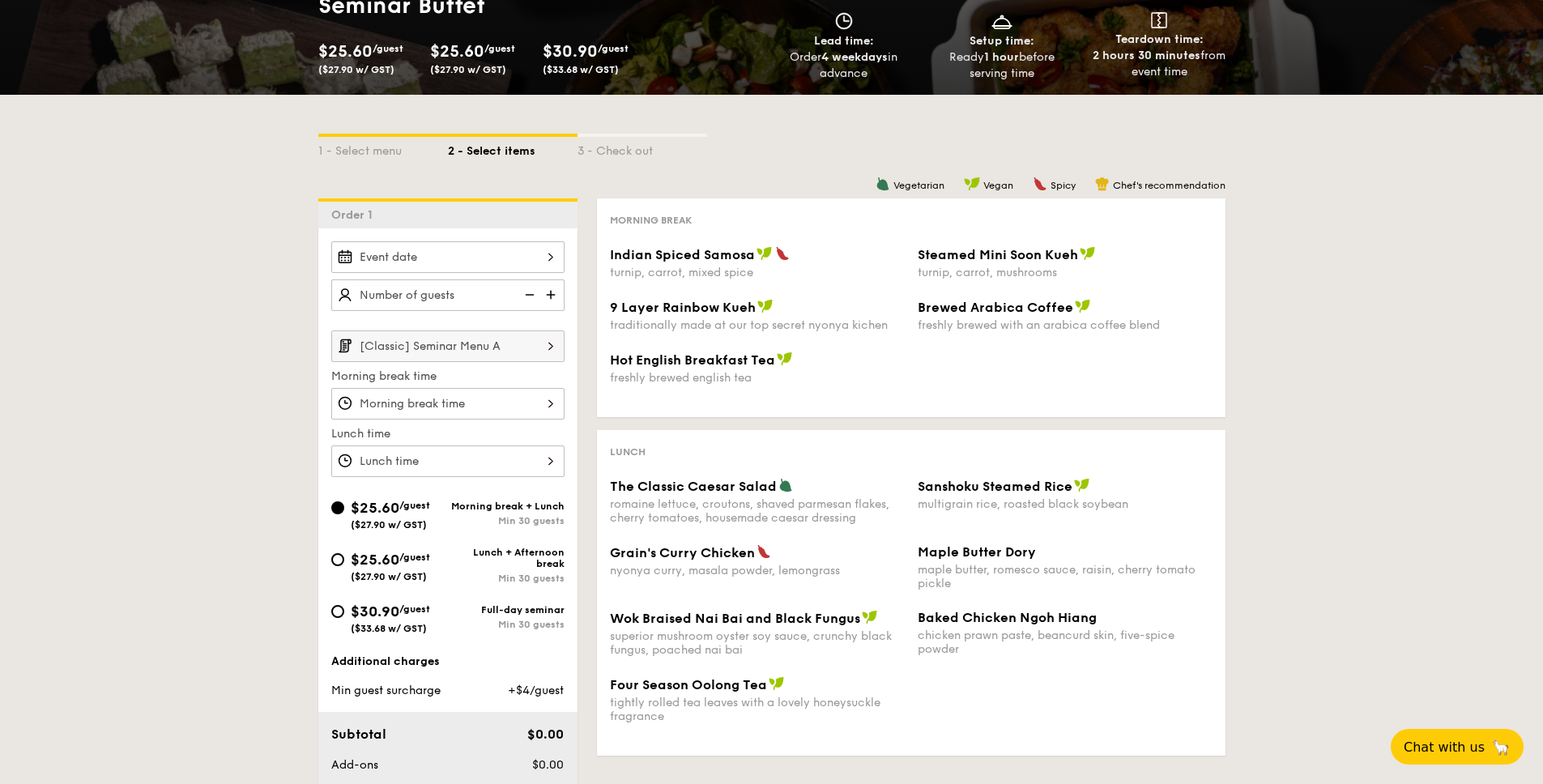
scroll to position [194, 0]
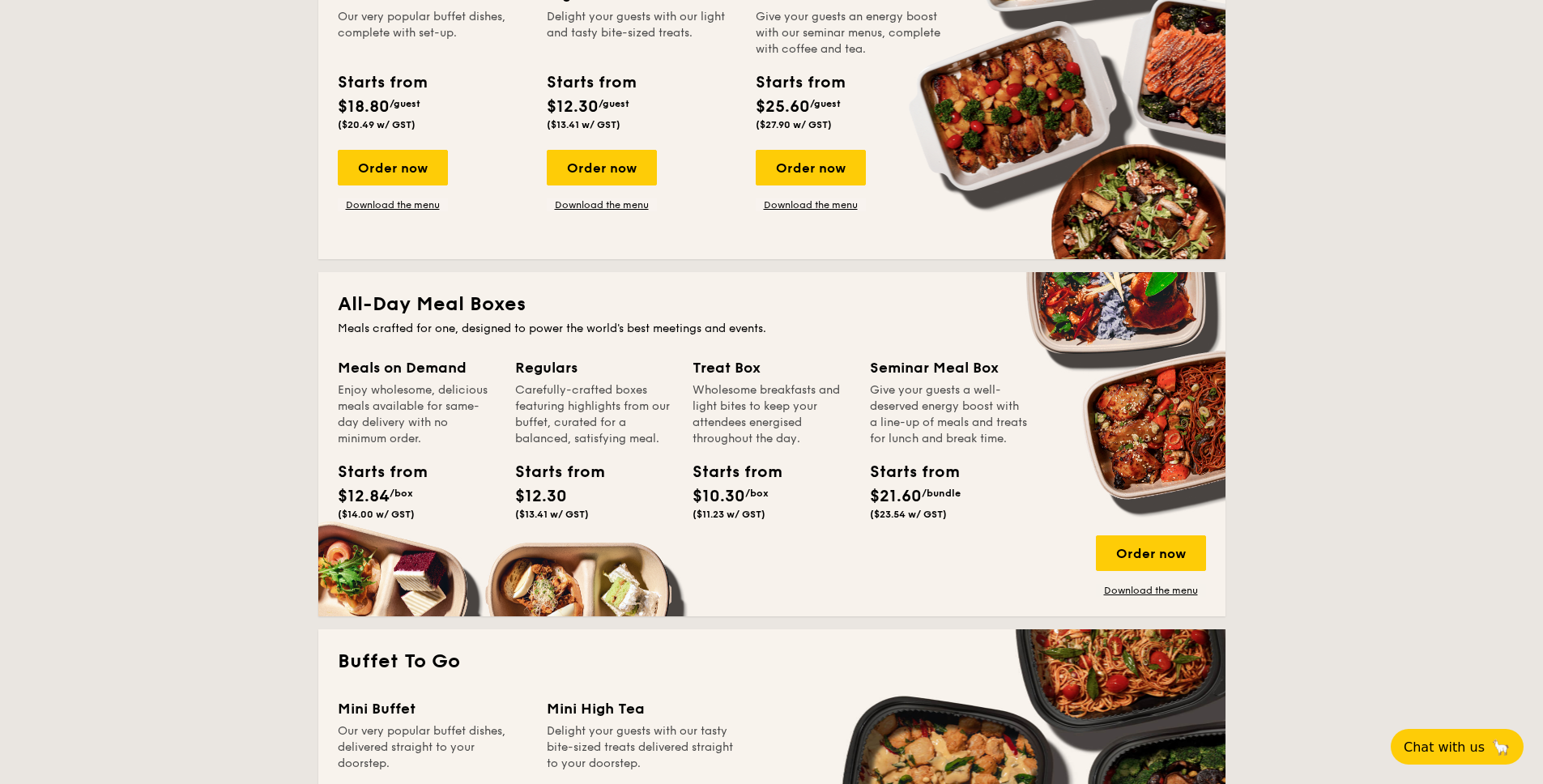
scroll to position [853, 0]
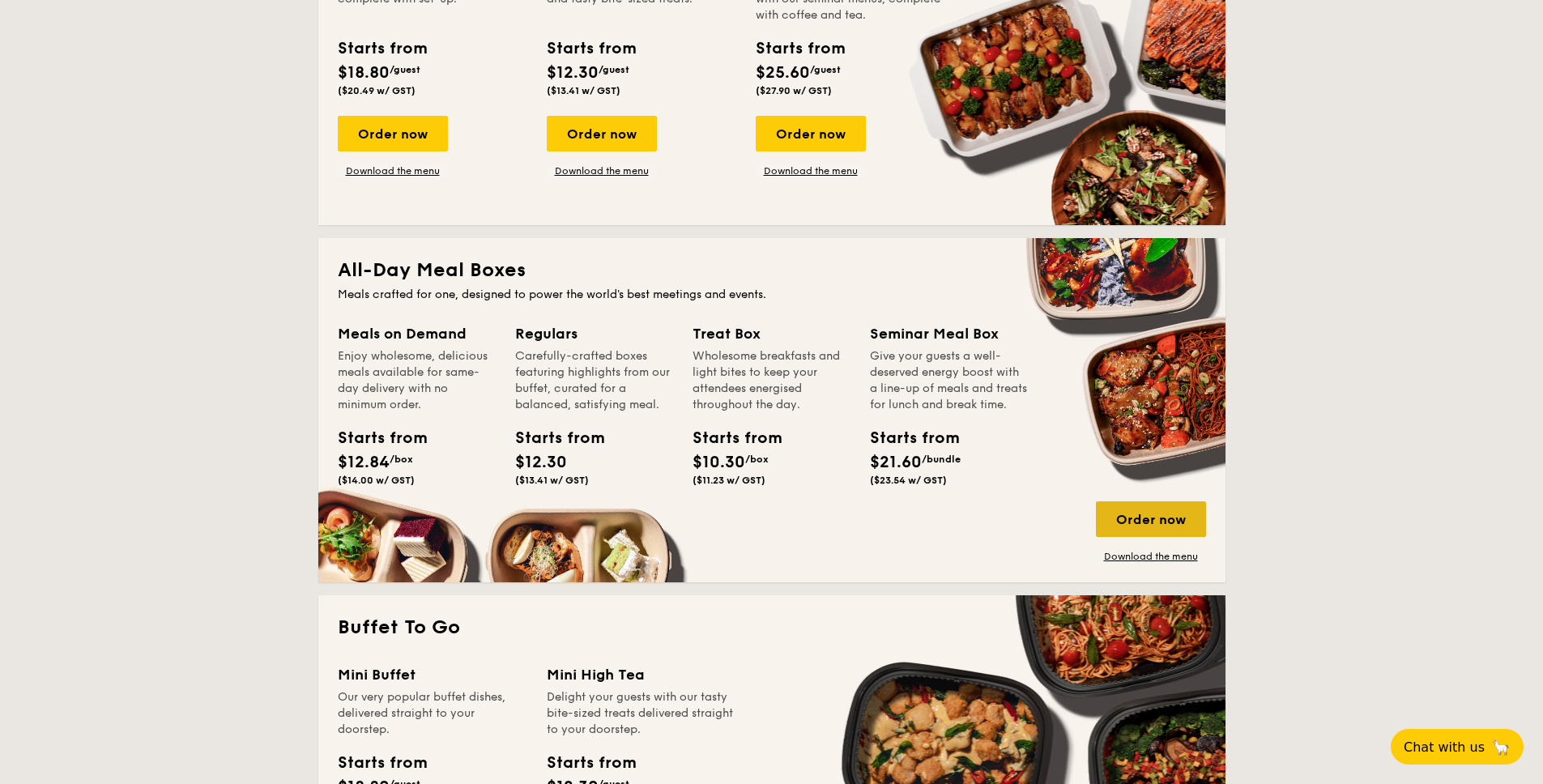
click at [1177, 530] on div "Order now" at bounding box center [1151, 519] width 110 height 36
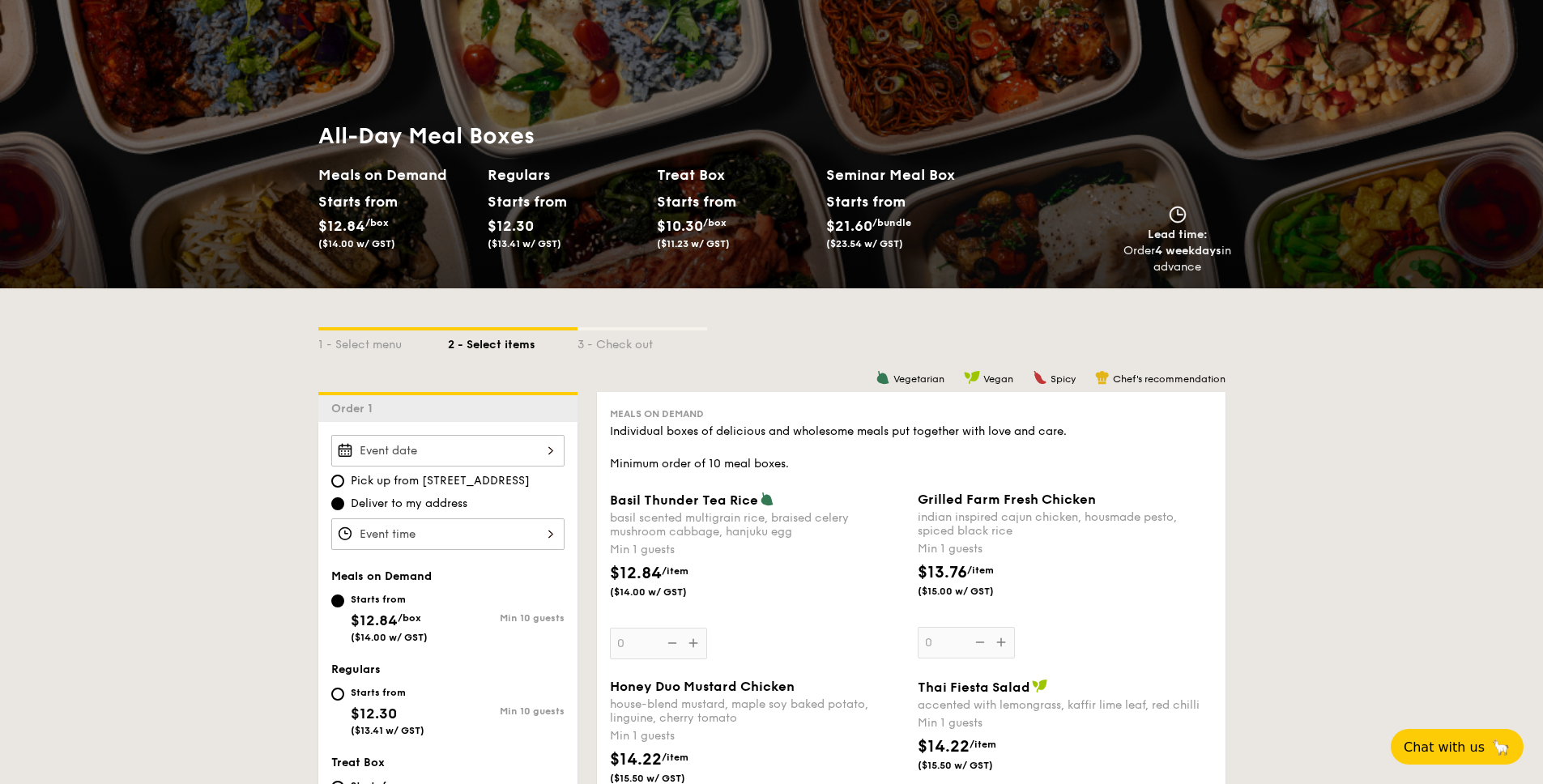
scroll to position [194, 0]
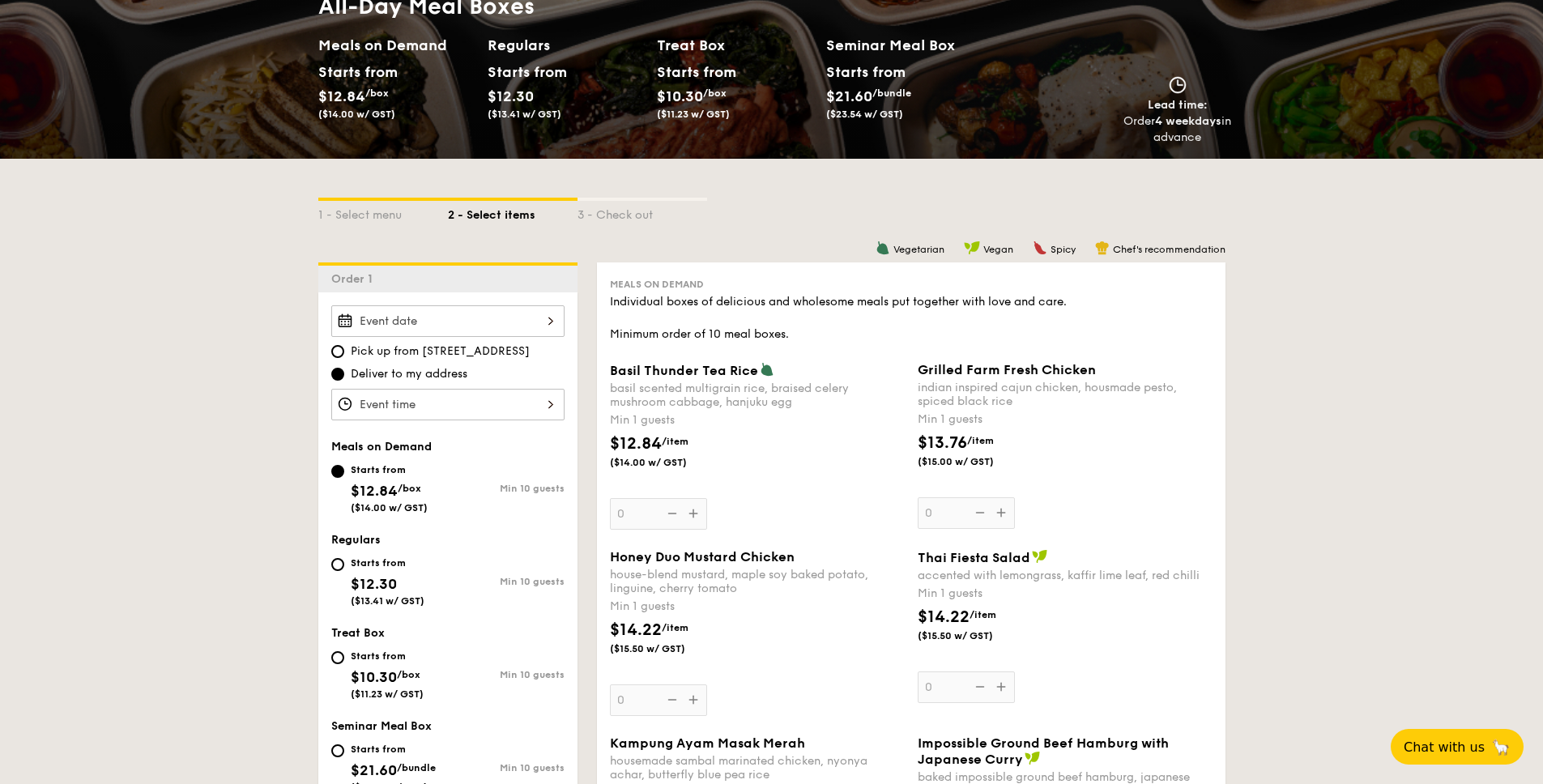
click at [341, 557] on div "Starts from $12.30 ($13.41 w/ GST)" at bounding box center [389, 580] width 117 height 54
click at [341, 557] on input "Starts from $12.30 ($13.41 w/ GST) Min 10 guests" at bounding box center [338, 564] width 13 height 13
radio input "true"
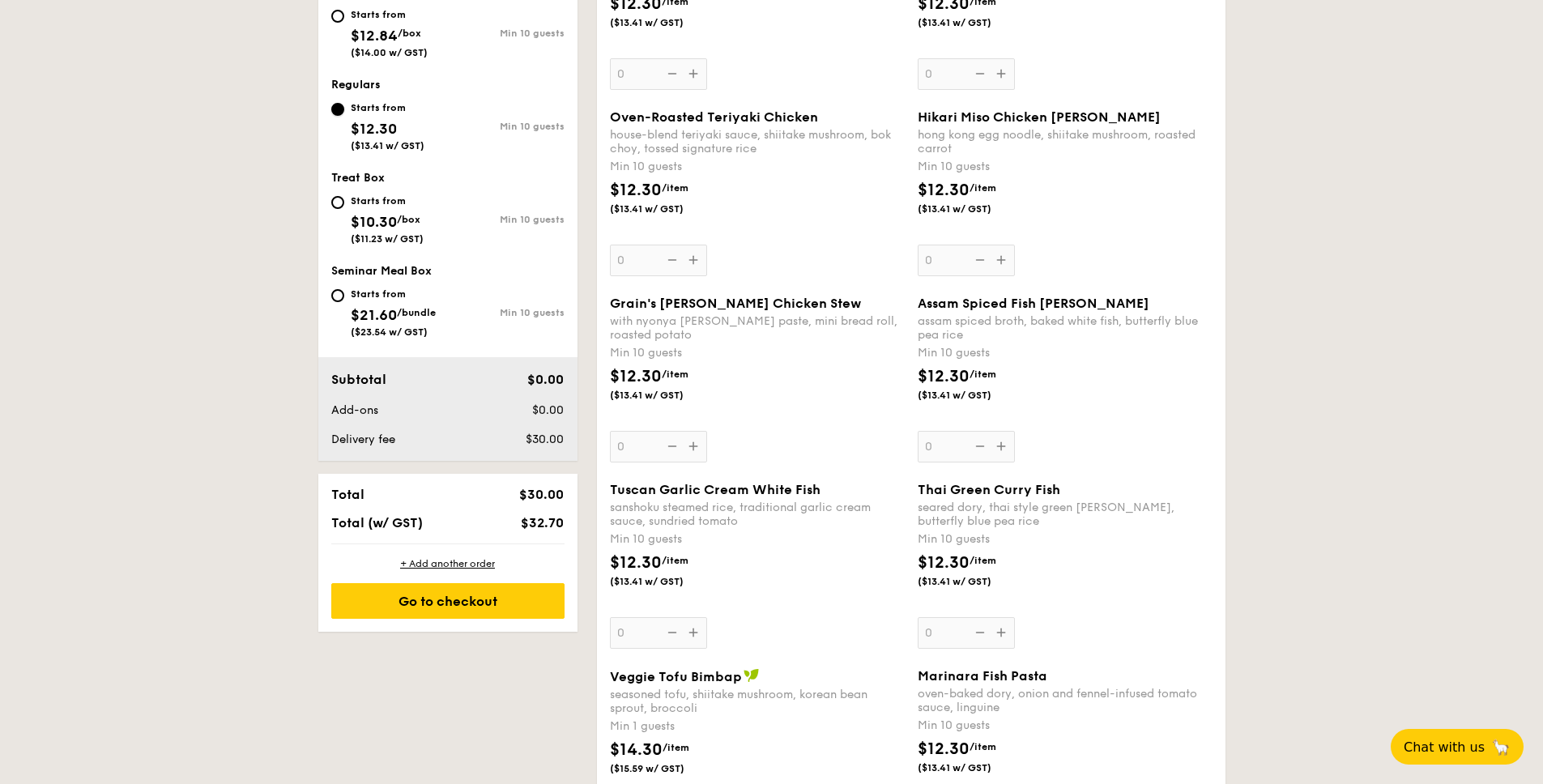
scroll to position [746, 0]
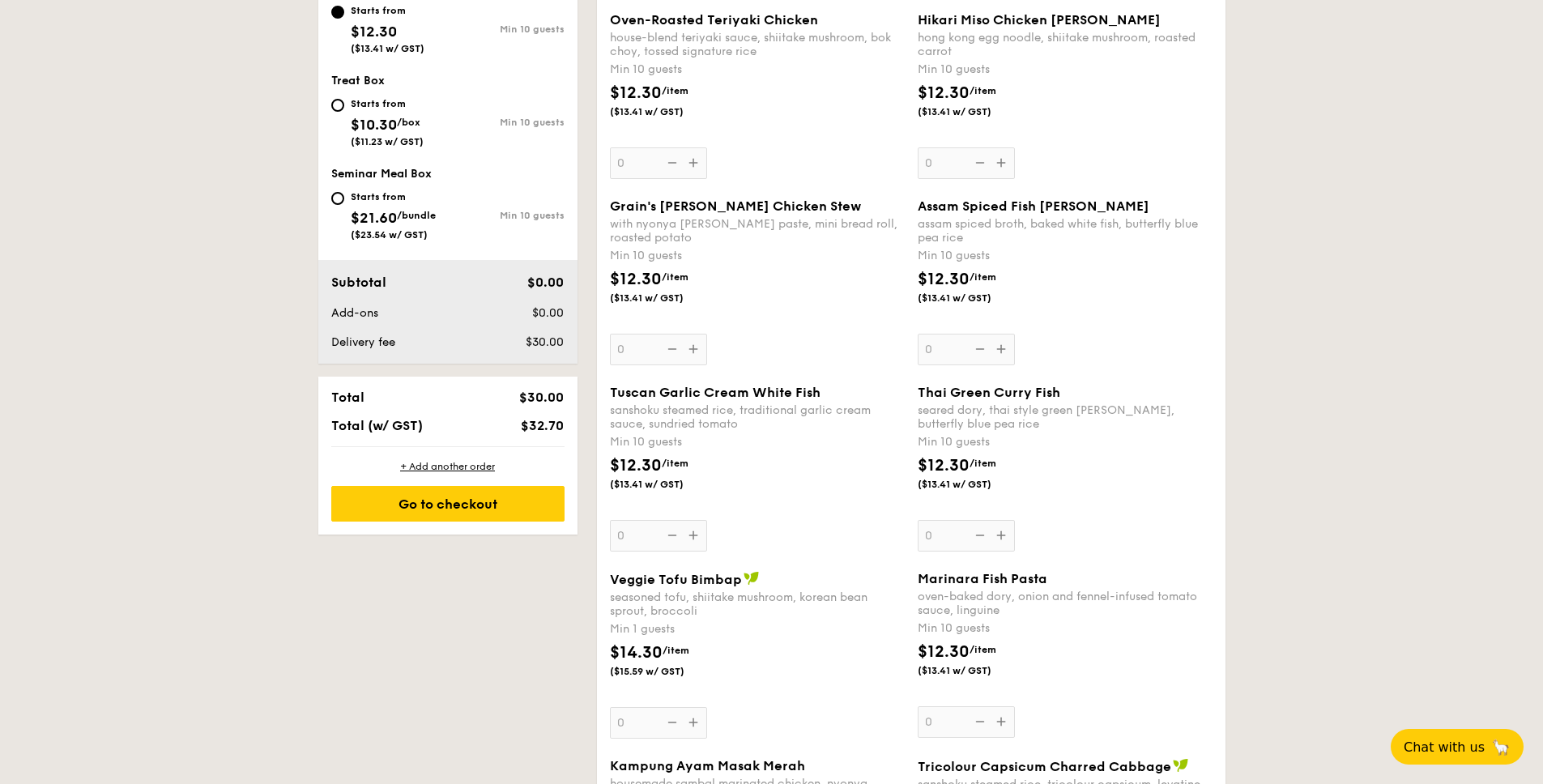
click at [660, 398] on span "Tuscan Garlic Cream White Fish" at bounding box center [715, 392] width 211 height 16
click at [660, 520] on input "0" at bounding box center [658, 535] width 97 height 31
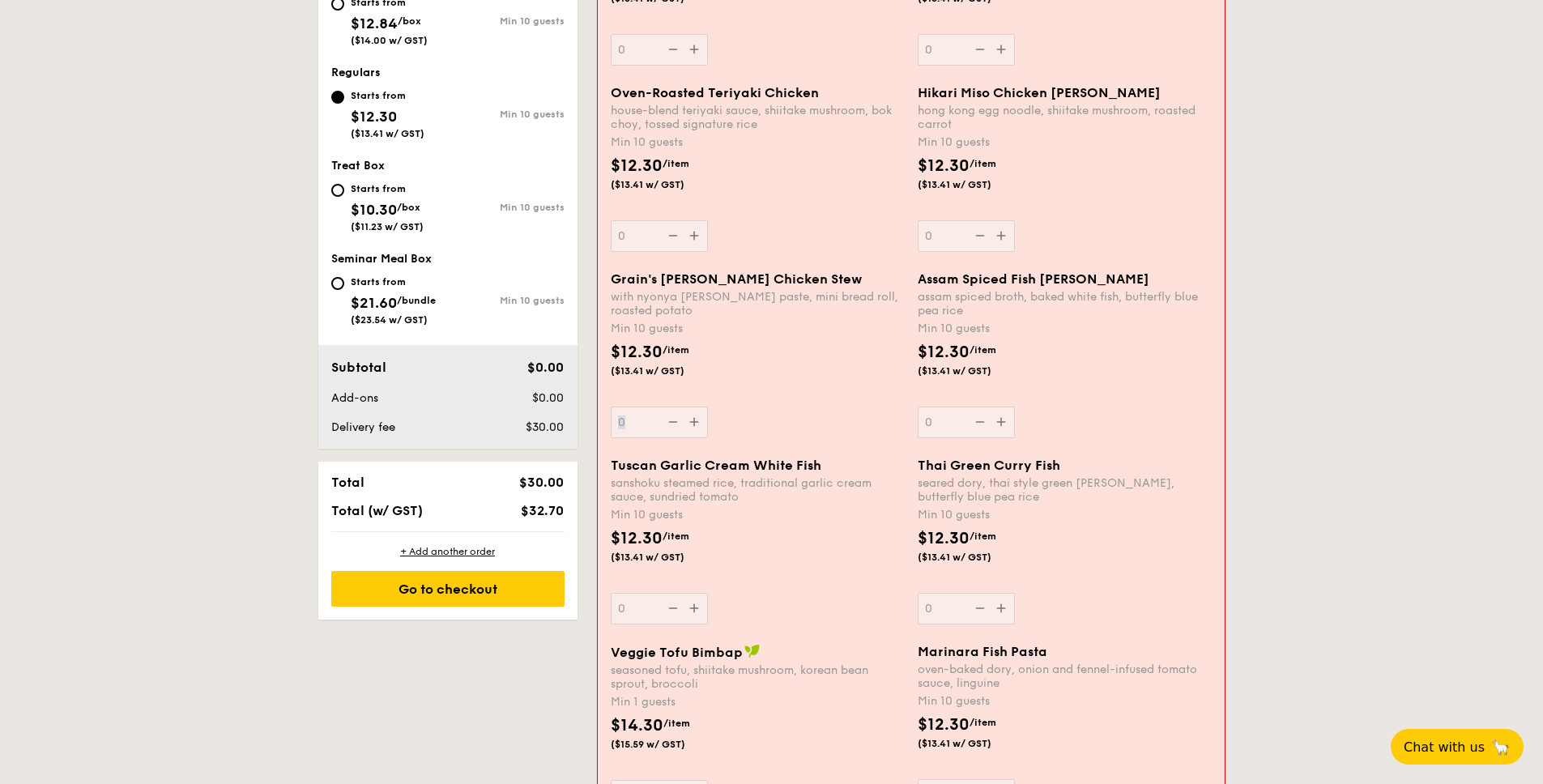
click at [660, 398] on div "Regulars Individual boxes of delicious and wholesome meals put together with lo…" at bounding box center [911, 773] width 627 height 2012
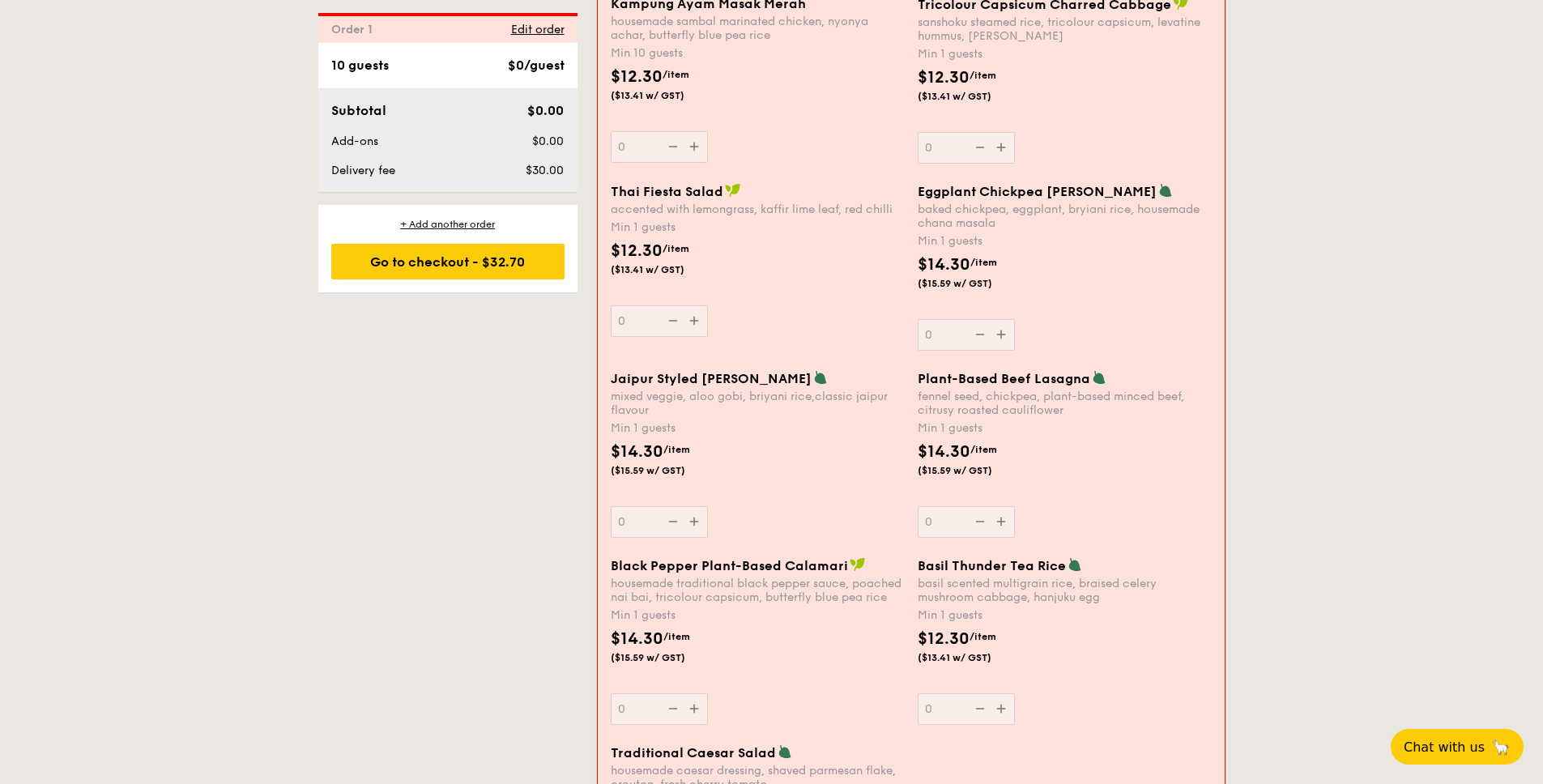
scroll to position [1525, 0]
click at [1042, 410] on div "fennel seed, chickpea, plant-based minced beef, citrusy roasted cauliflower" at bounding box center [1065, 404] width 294 height 28
click at [1015, 507] on input "0" at bounding box center [966, 522] width 97 height 31
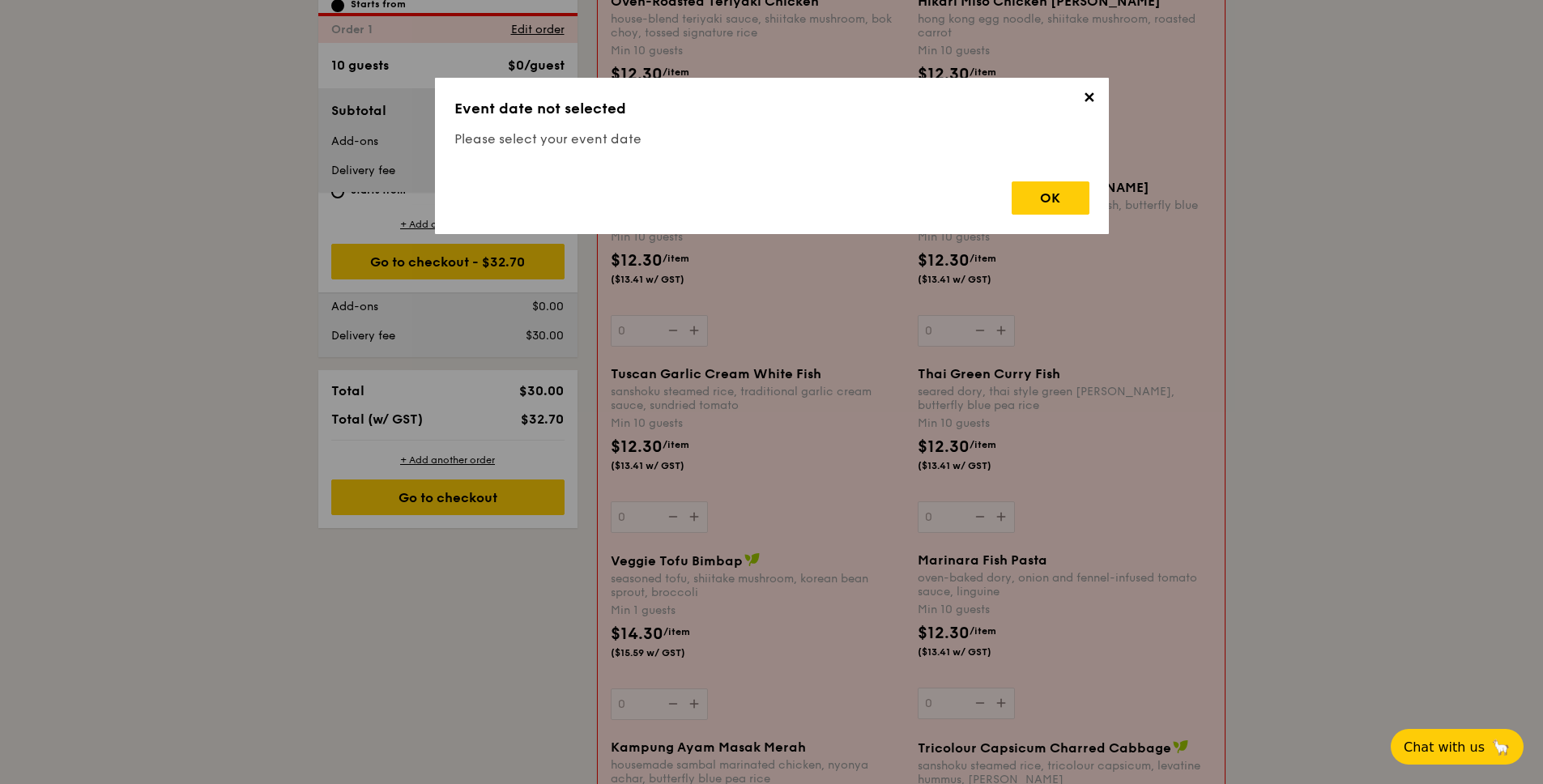
click at [1042, 410] on div "Regulars Individual boxes of delicious and wholesome meals put together with lo…" at bounding box center [911, 681] width 627 height 2012
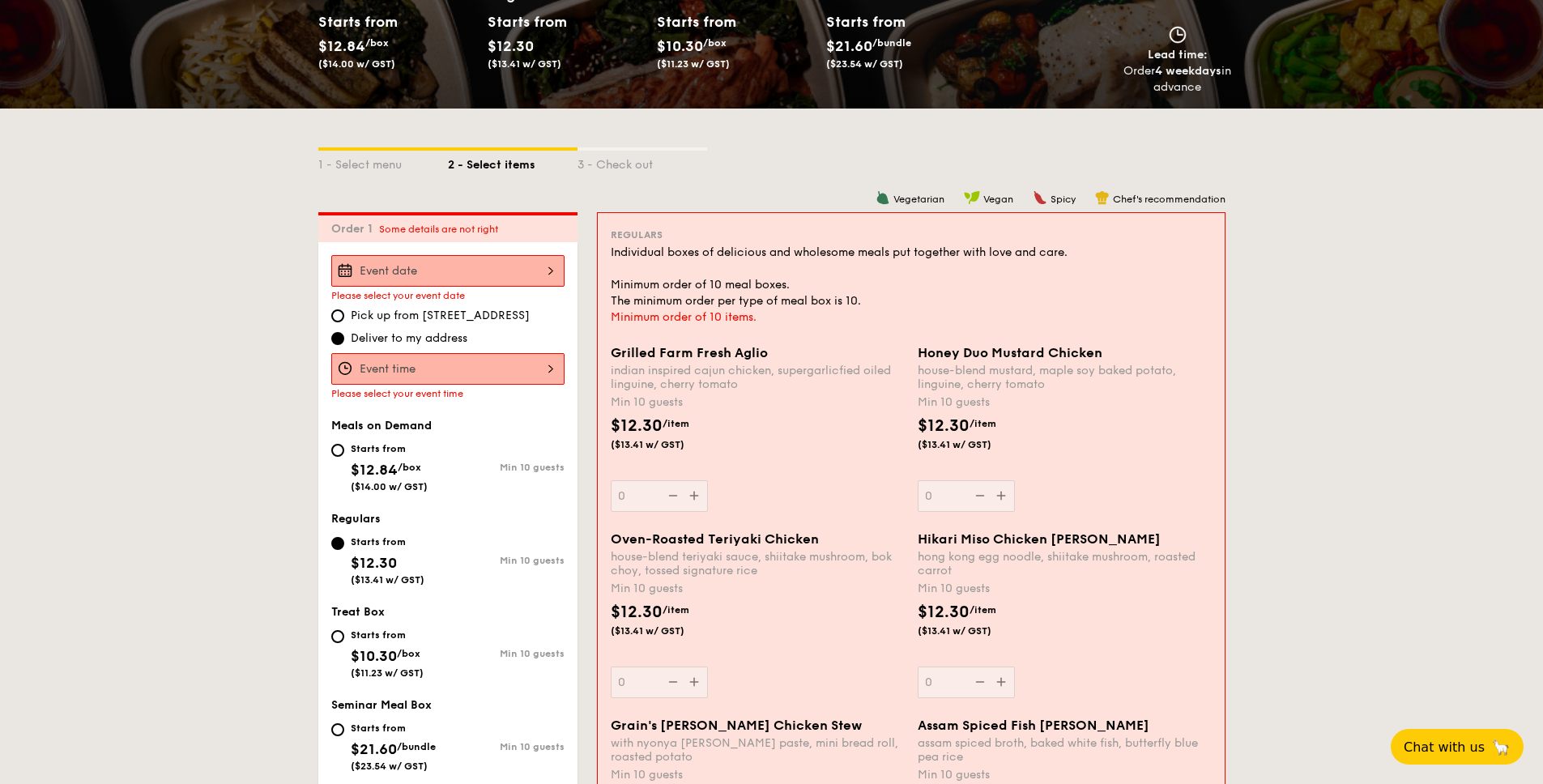
scroll to position [0, 0]
